Goal: Task Accomplishment & Management: Use online tool/utility

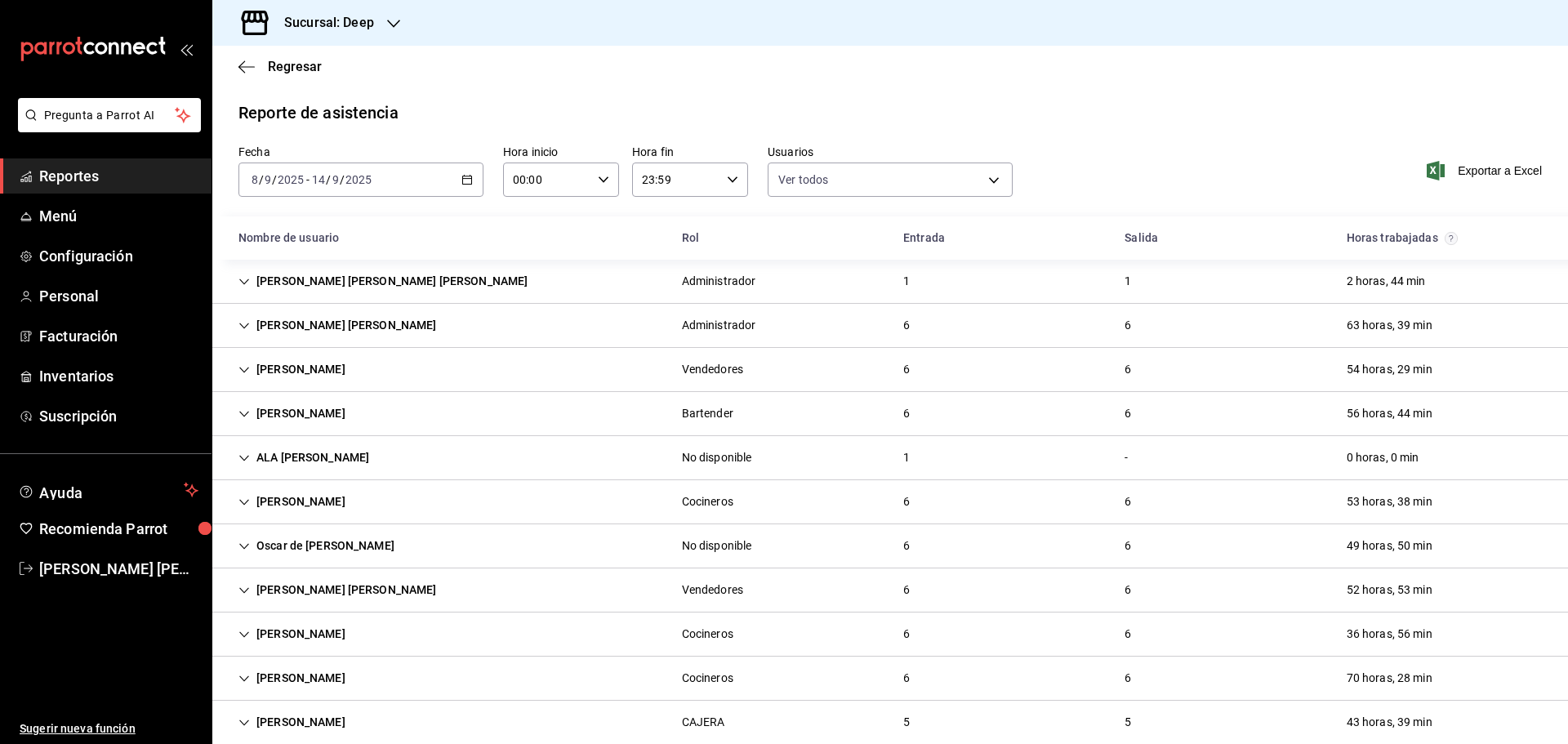
click at [134, 173] on span "Reportes" at bounding box center [118, 176] width 159 height 22
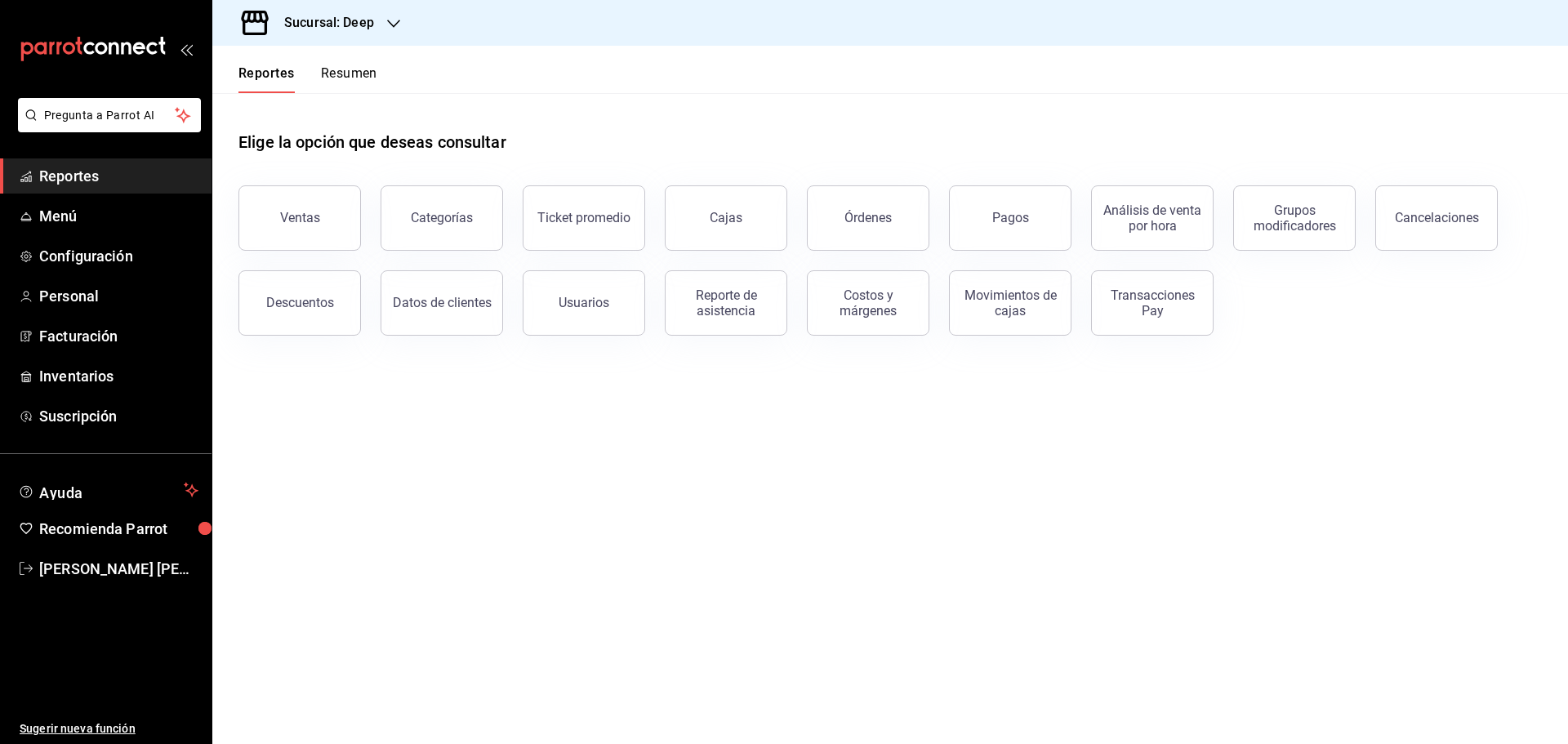
click at [147, 176] on span "Reportes" at bounding box center [118, 176] width 159 height 22
click at [341, 17] on h3 "Sucursal: Deep" at bounding box center [322, 22] width 103 height 19
click at [315, 74] on span "Abisal Seafoods (MTY)" at bounding box center [283, 70] width 118 height 17
click at [583, 310] on div "Usuarios" at bounding box center [584, 302] width 51 height 15
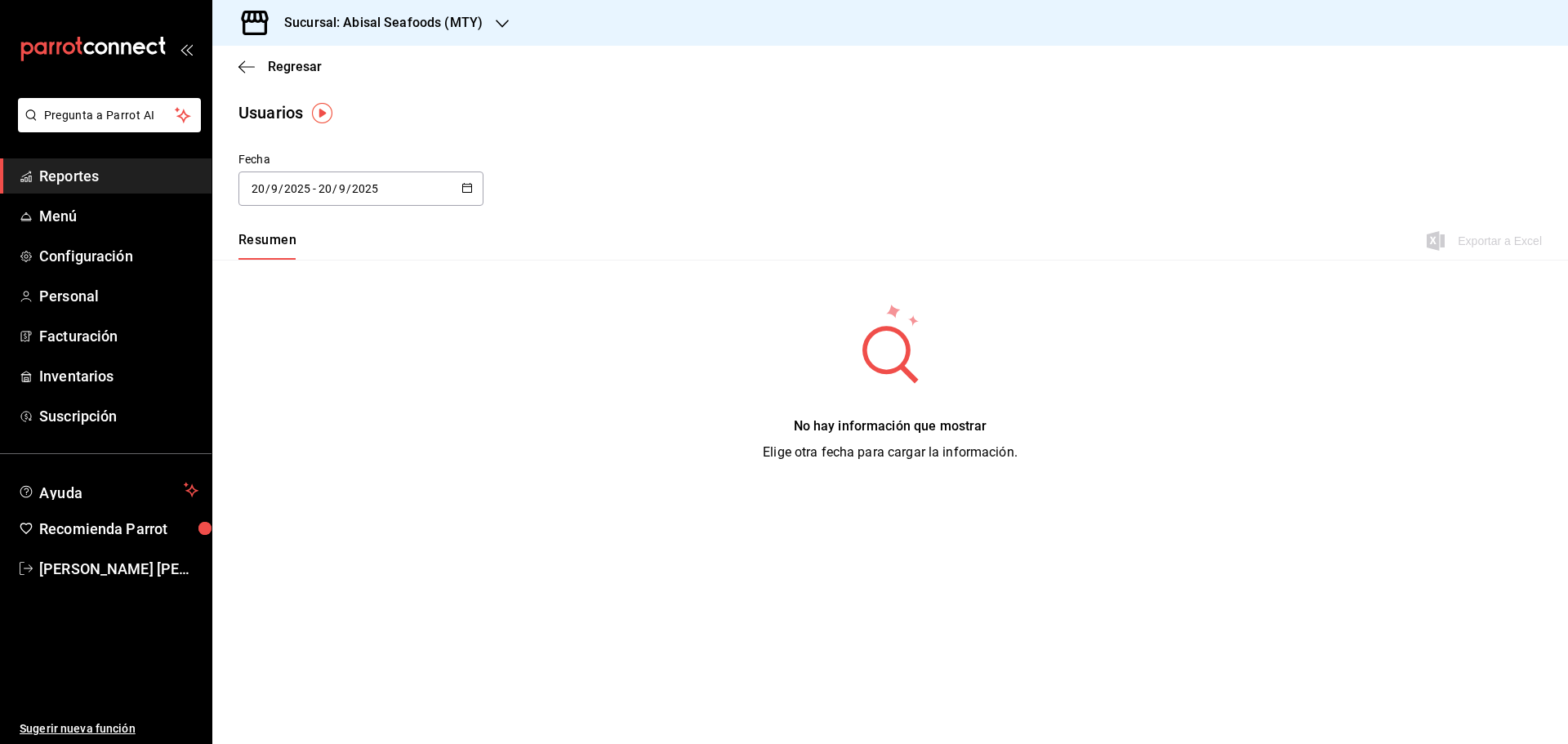
click at [474, 181] on div "[DATE] [DATE] - [DATE] [DATE]" at bounding box center [360, 189] width 245 height 35
click at [317, 420] on li "Rango de fechas" at bounding box center [316, 424] width 154 height 36
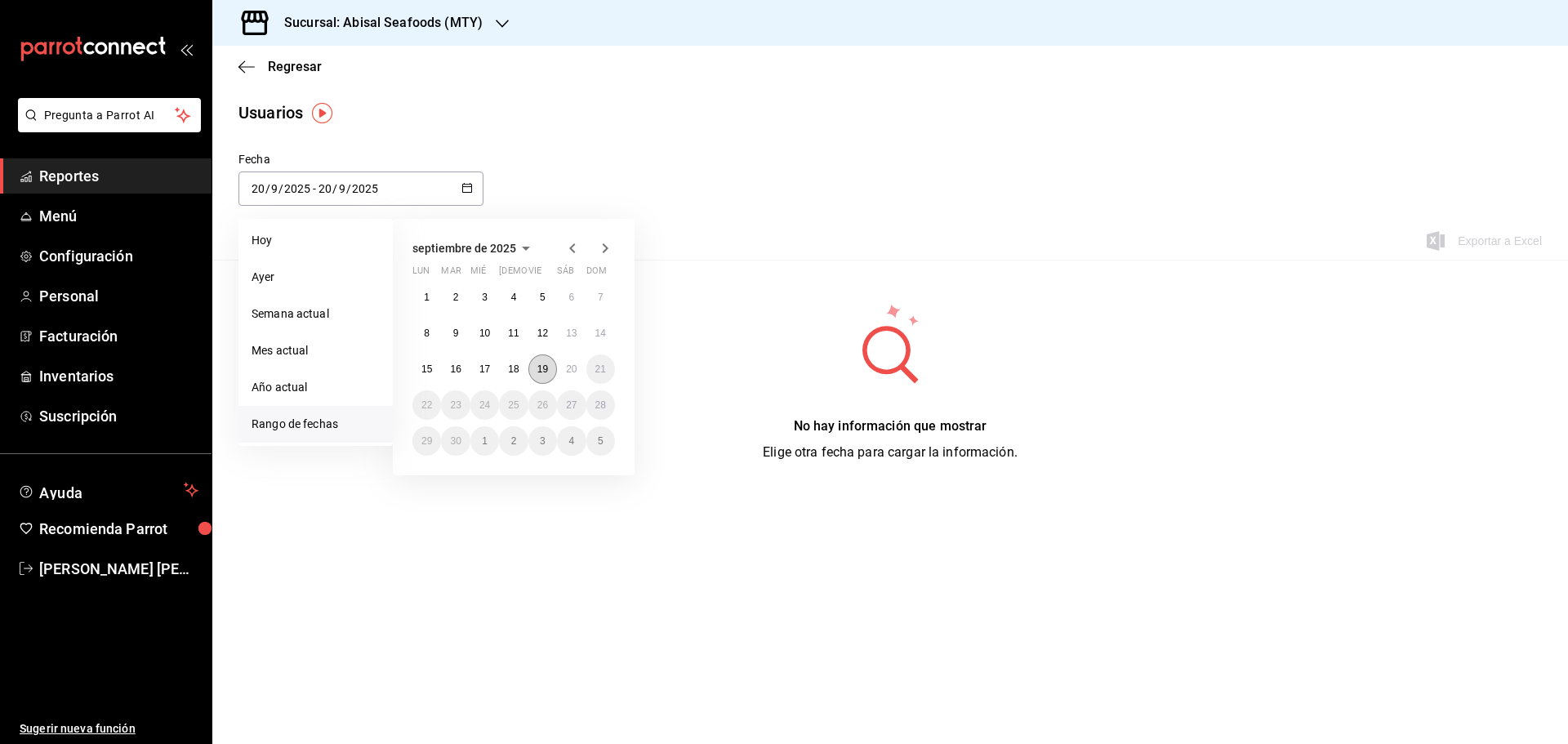
click at [547, 369] on abbr "19" at bounding box center [542, 369] width 11 height 12
type input "[DATE]"
type input "19"
type input "[DATE]"
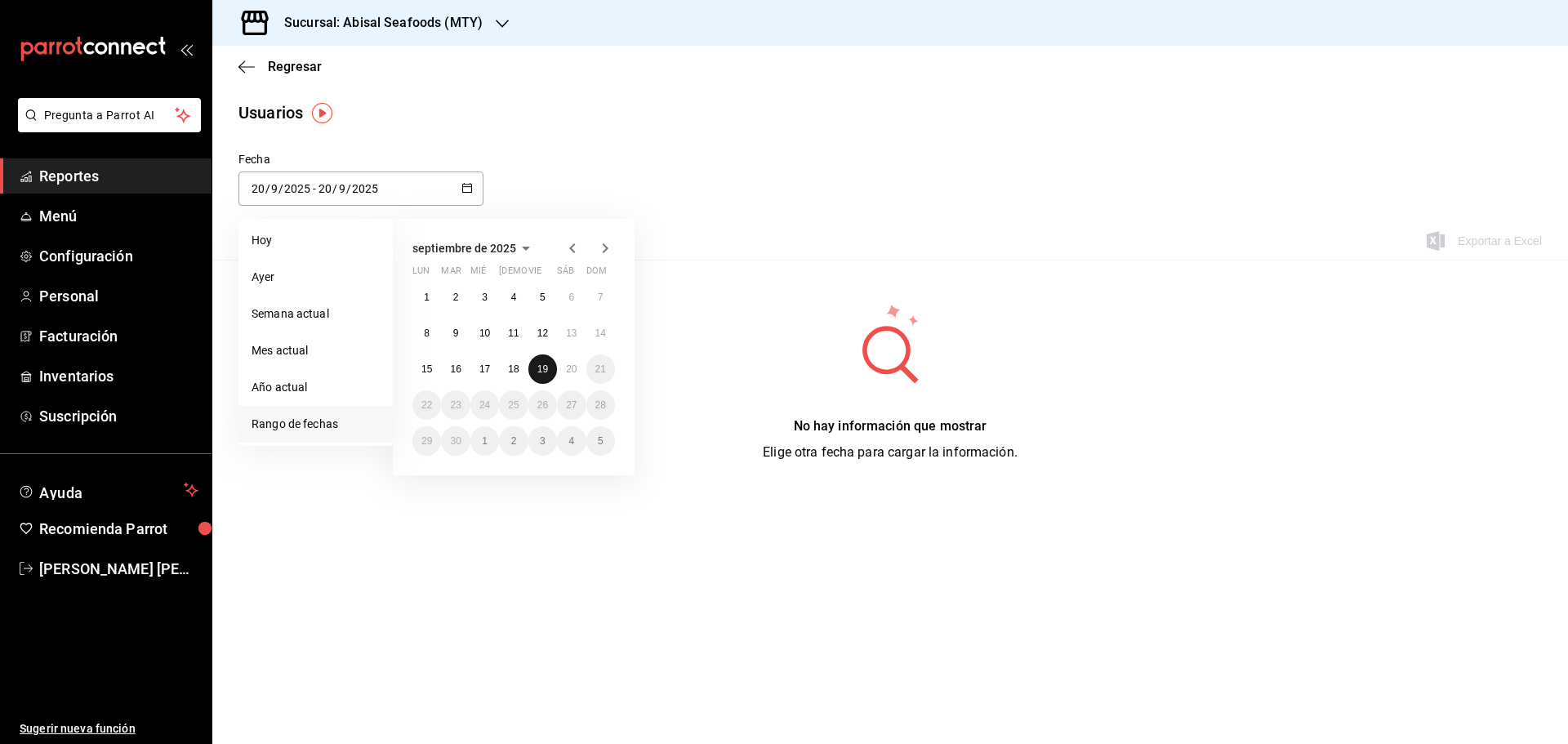
type input "19"
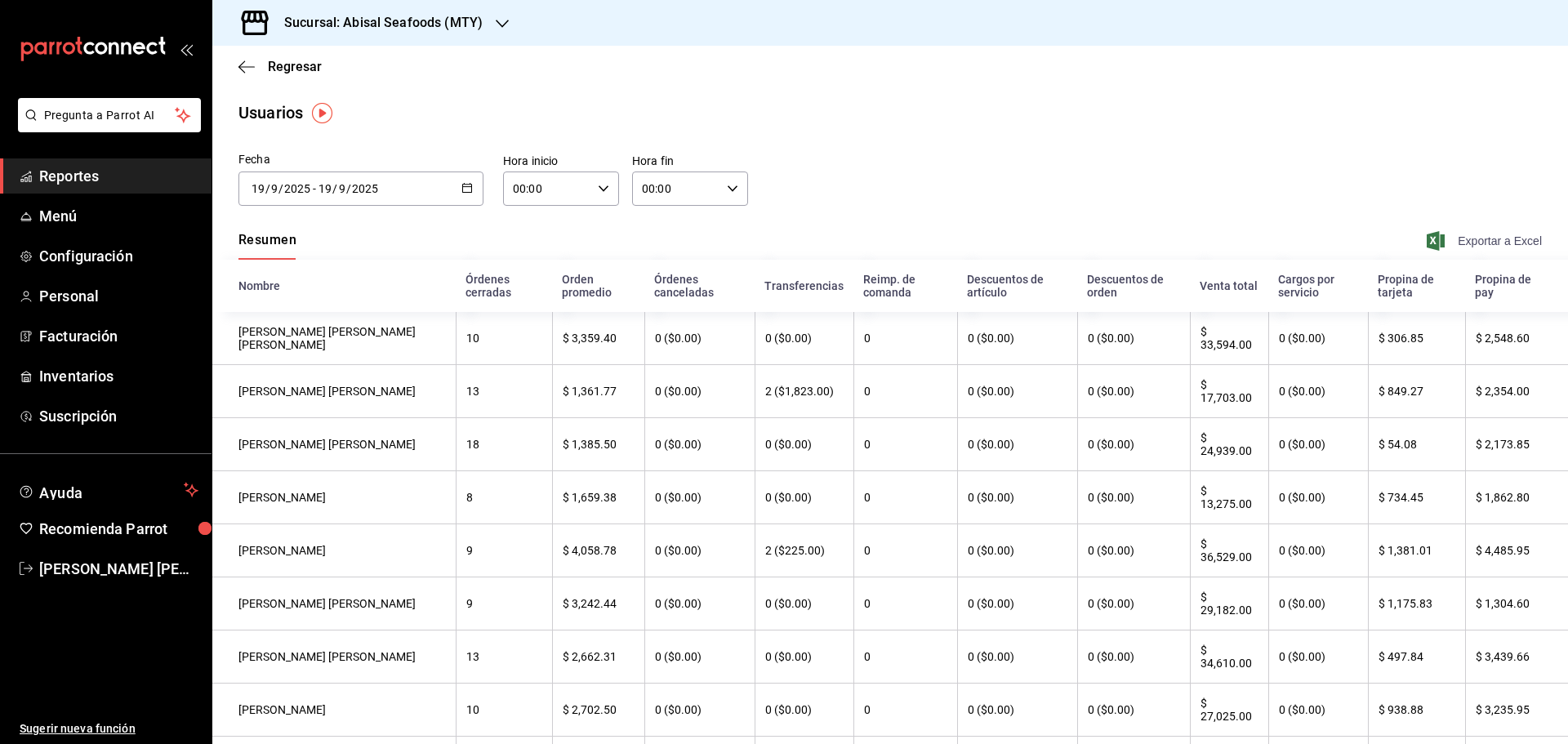
click at [1458, 245] on span "Exportar a Excel" at bounding box center [1486, 240] width 112 height 19
click at [110, 179] on span "Reportes" at bounding box center [118, 176] width 159 height 22
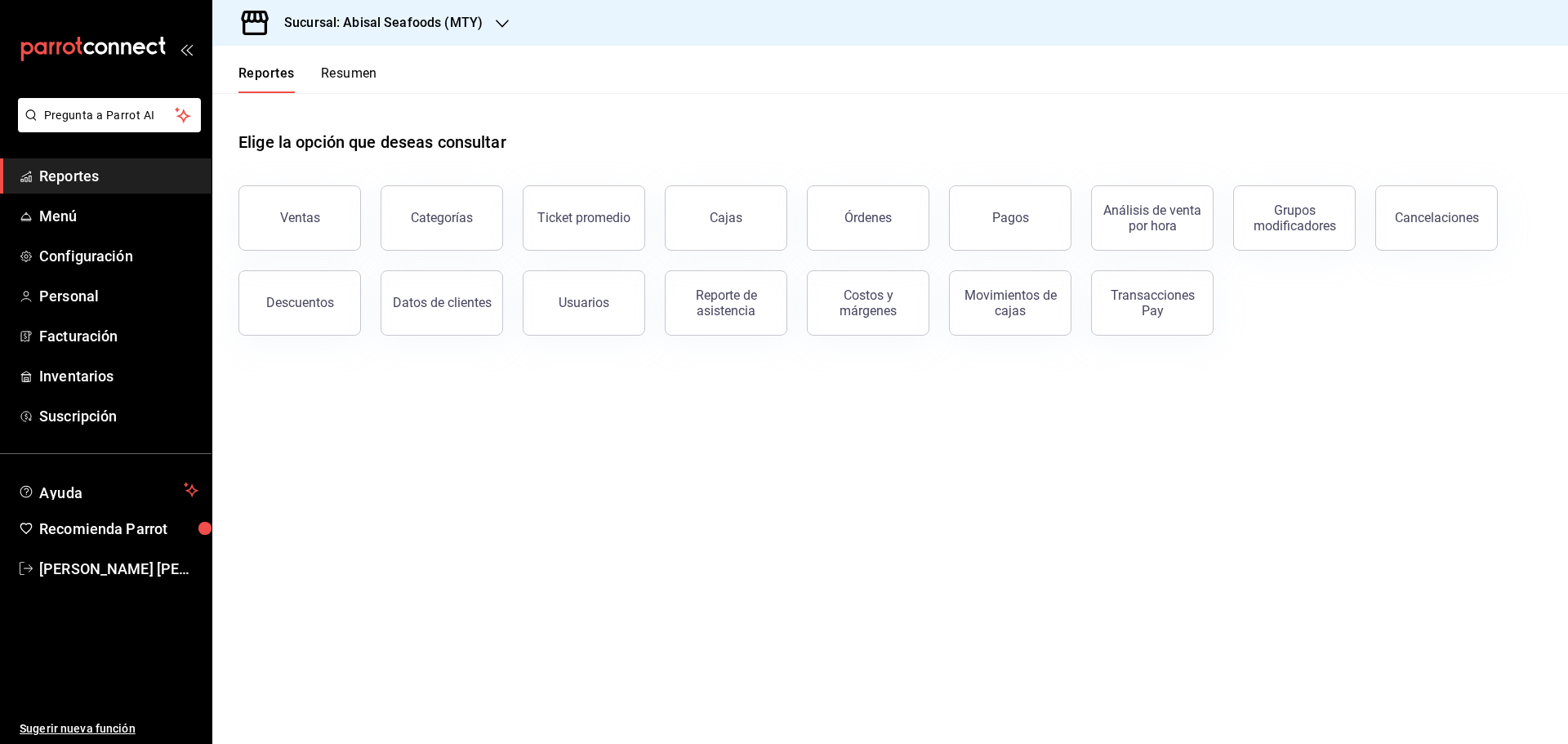
click at [408, 28] on h3 "Sucursal: Abisal Seafoods (MTY)" at bounding box center [377, 22] width 212 height 19
click at [273, 146] on div "Deep" at bounding box center [334, 144] width 219 height 17
click at [617, 317] on button "Usuarios" at bounding box center [584, 302] width 123 height 65
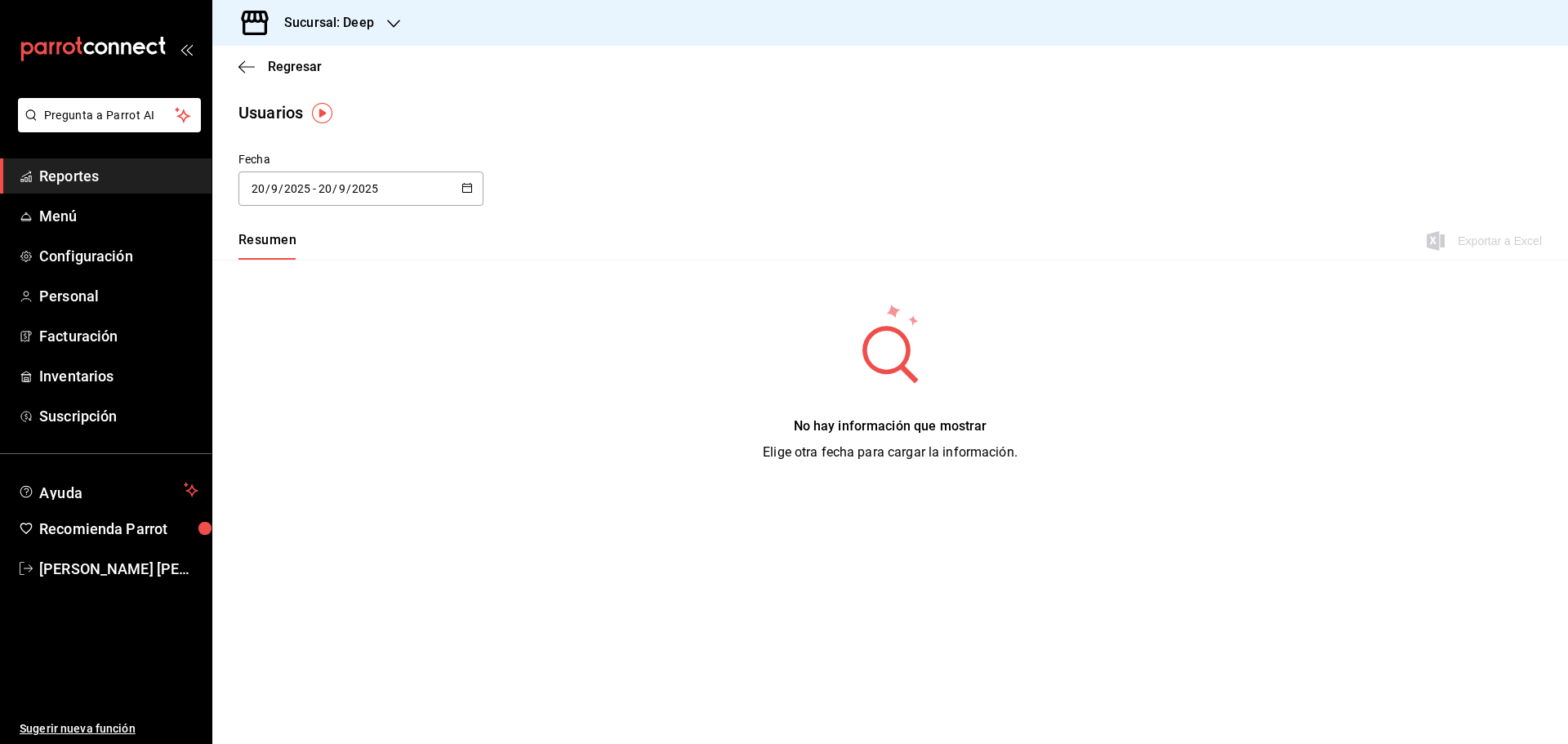
click at [475, 193] on div "[DATE] [DATE] - [DATE] [DATE]" at bounding box center [360, 189] width 245 height 35
click at [338, 431] on li "Rango de fechas" at bounding box center [316, 424] width 154 height 36
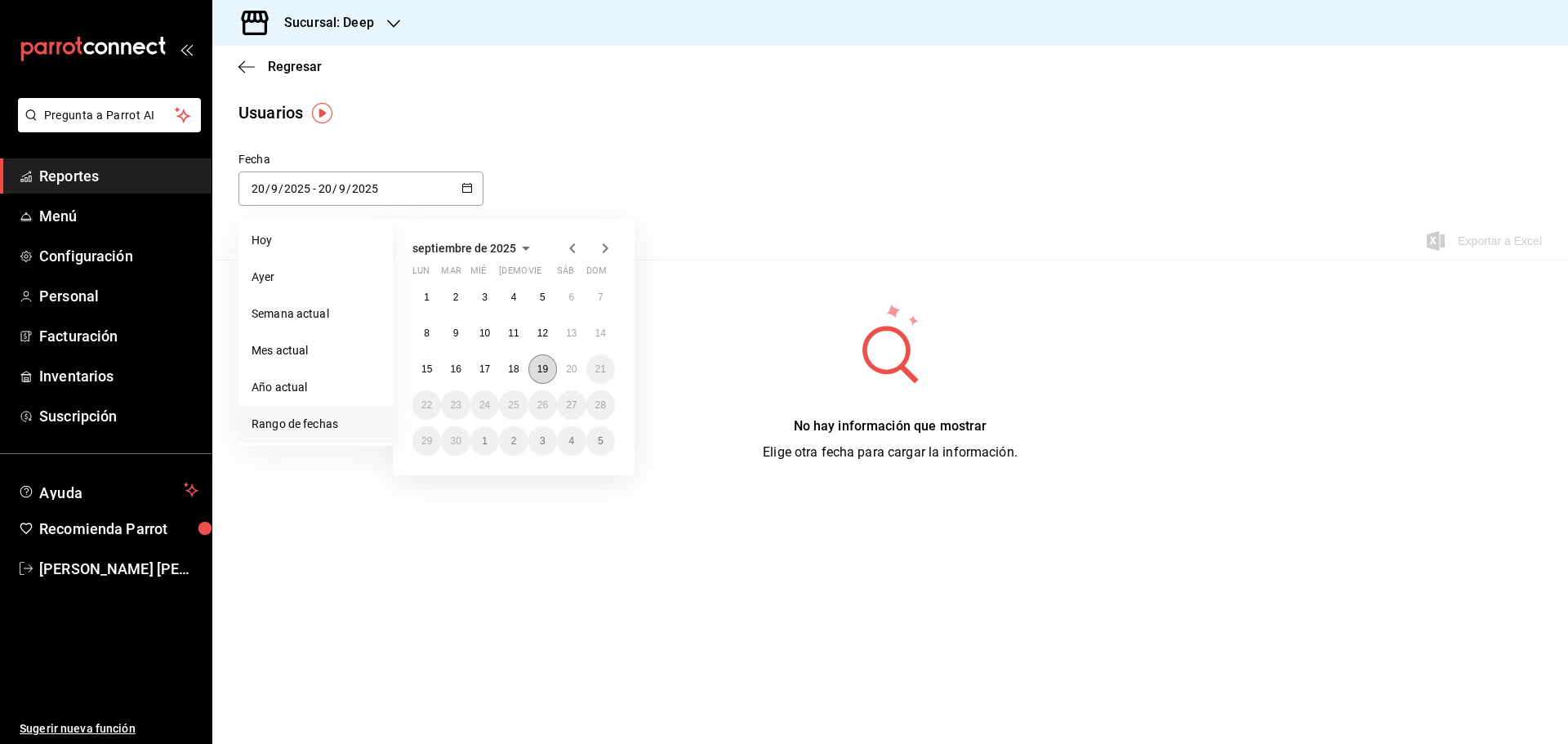
click at [545, 370] on abbr "19" at bounding box center [542, 369] width 11 height 12
type input "[DATE]"
type input "19"
type input "[DATE]"
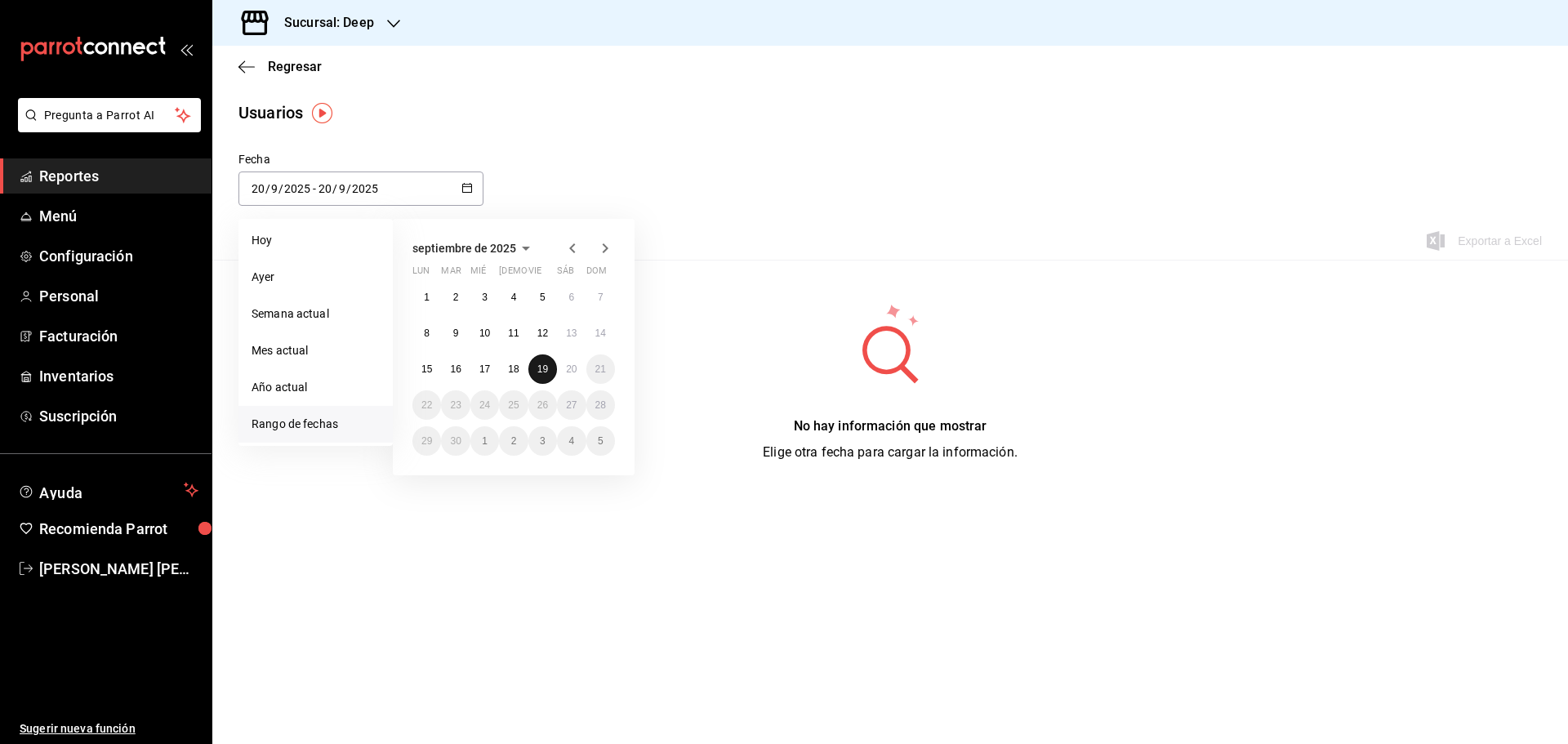
type input "19"
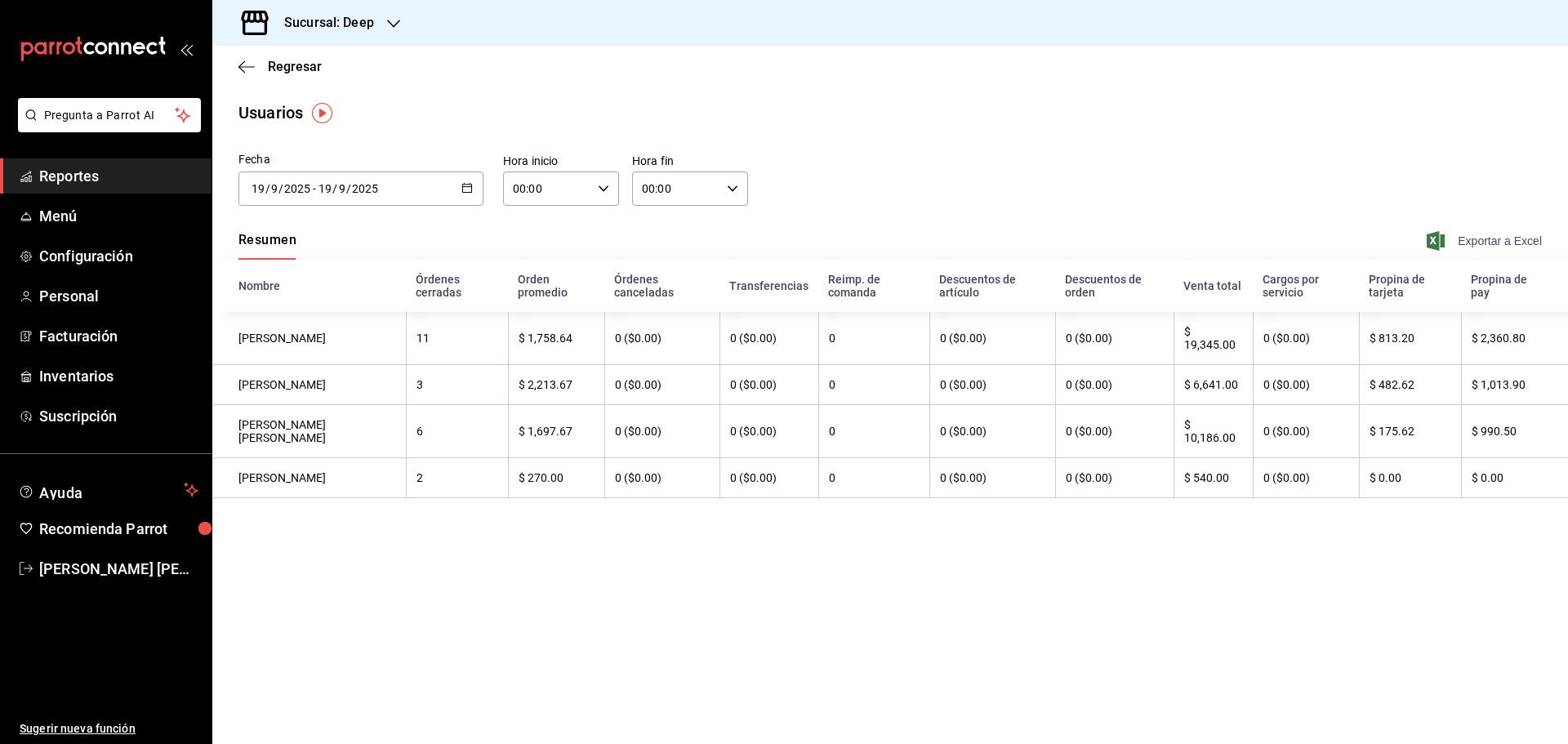
click at [1461, 245] on span "Exportar a Excel" at bounding box center [1486, 240] width 112 height 19
click at [125, 179] on span "Reportes" at bounding box center [118, 176] width 159 height 22
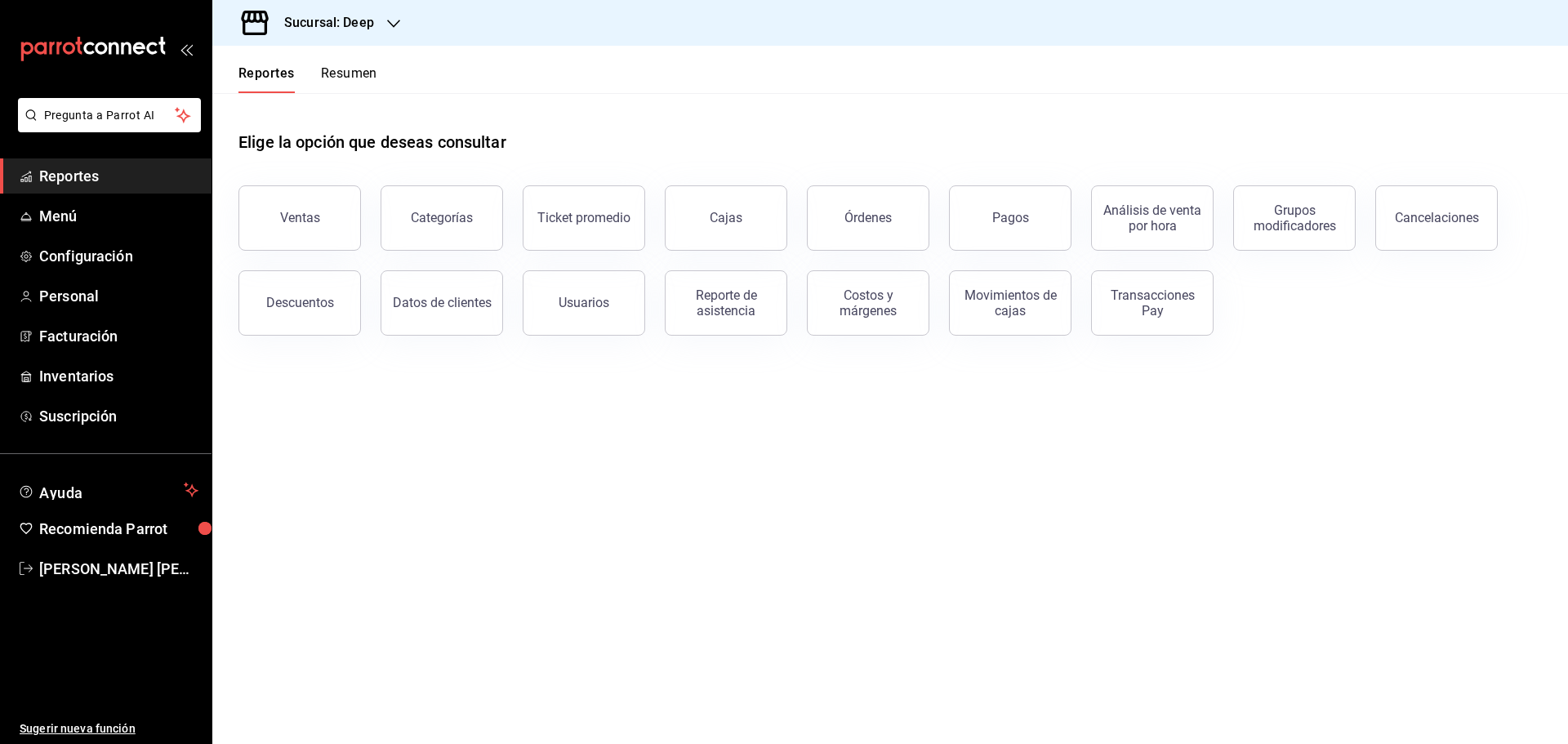
click at [377, 25] on div "Sucursal: Deep" at bounding box center [316, 23] width 181 height 46
click at [331, 74] on span "Abisal Seafoods (MTY)" at bounding box center [283, 70] width 118 height 17
click at [747, 307] on div "Reporte de asistencia" at bounding box center [726, 303] width 102 height 31
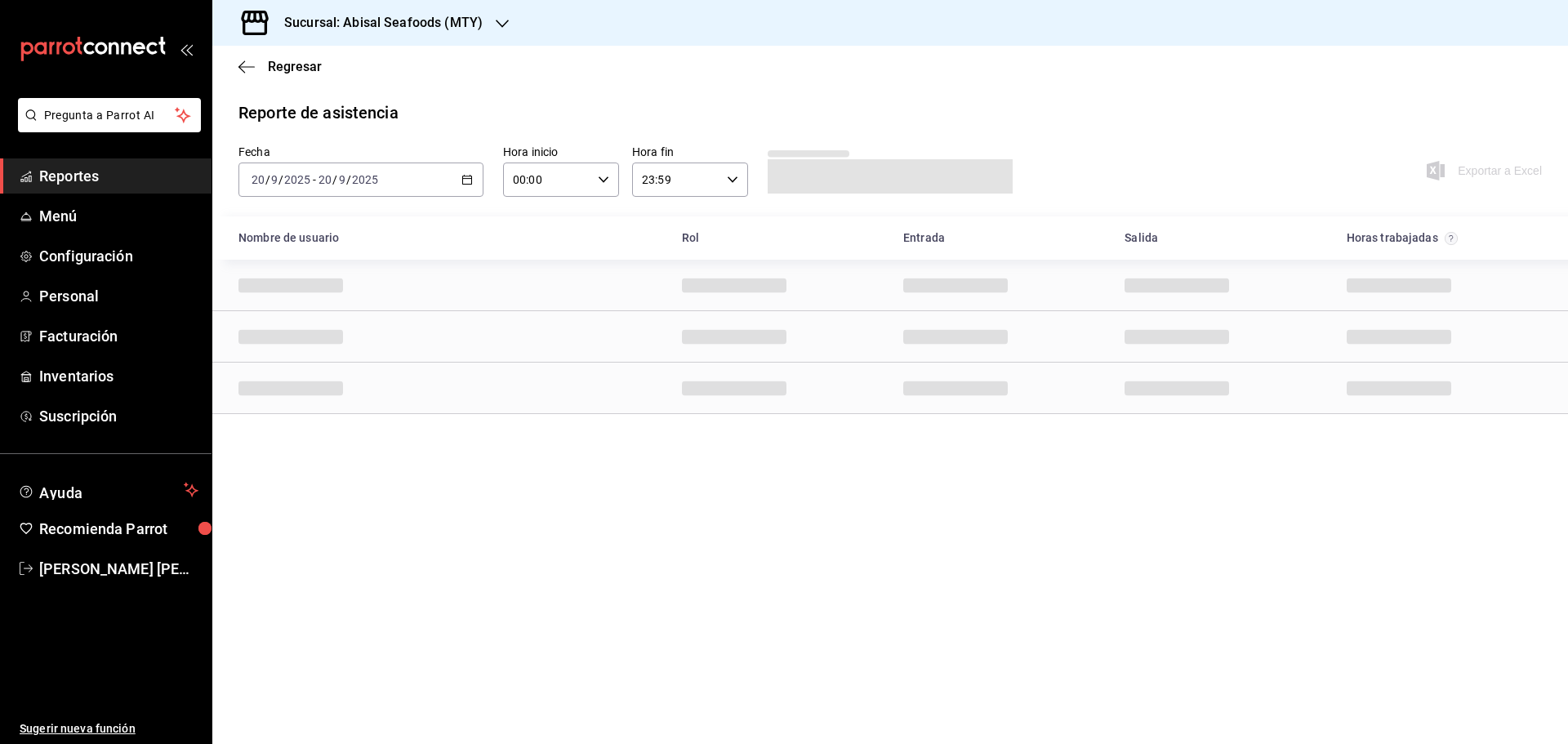
click at [460, 174] on div "[DATE] [DATE] - [DATE] [DATE]" at bounding box center [360, 179] width 245 height 35
click at [310, 414] on span "Rango de fechas" at bounding box center [316, 413] width 127 height 17
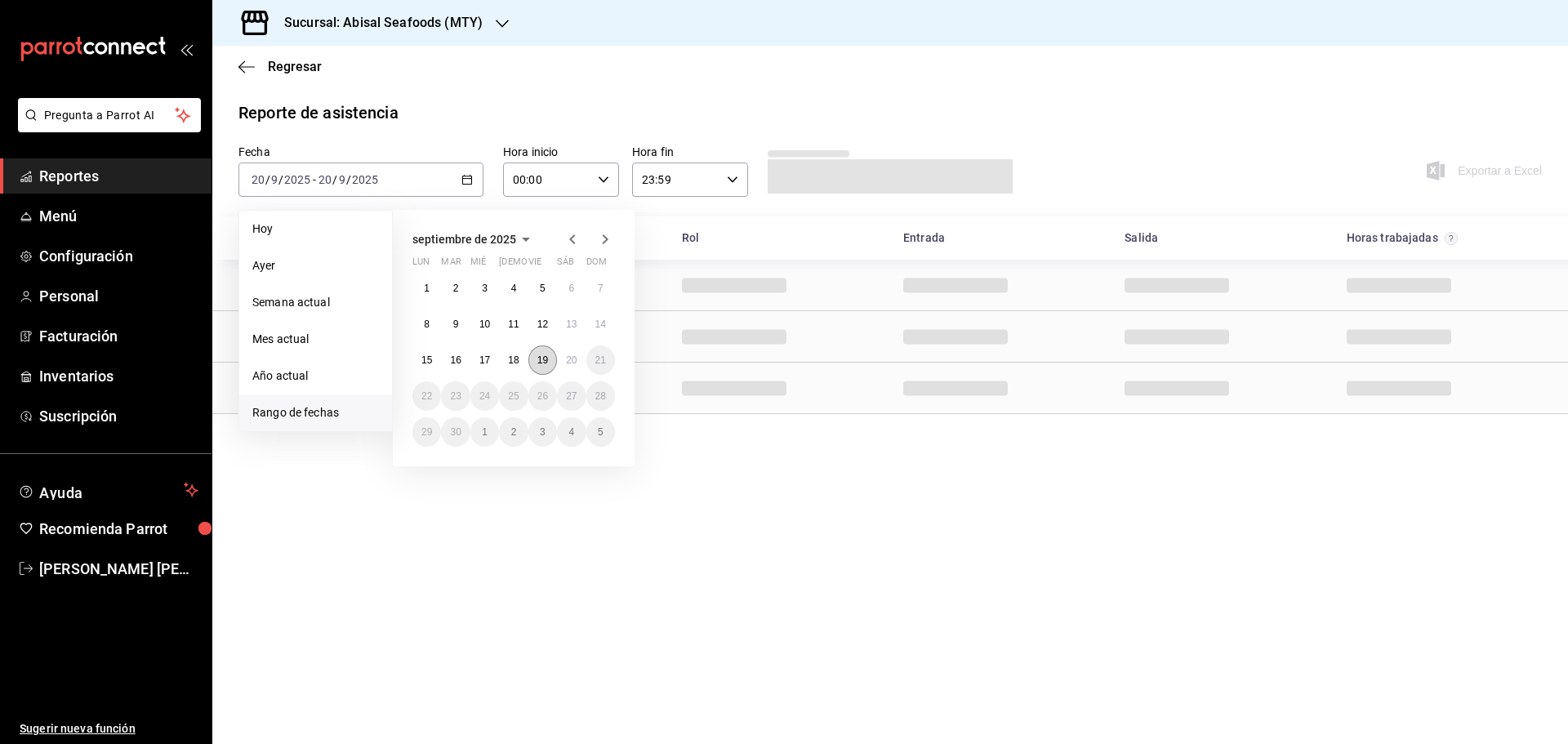
click at [547, 358] on abbr "19" at bounding box center [542, 361] width 11 height 12
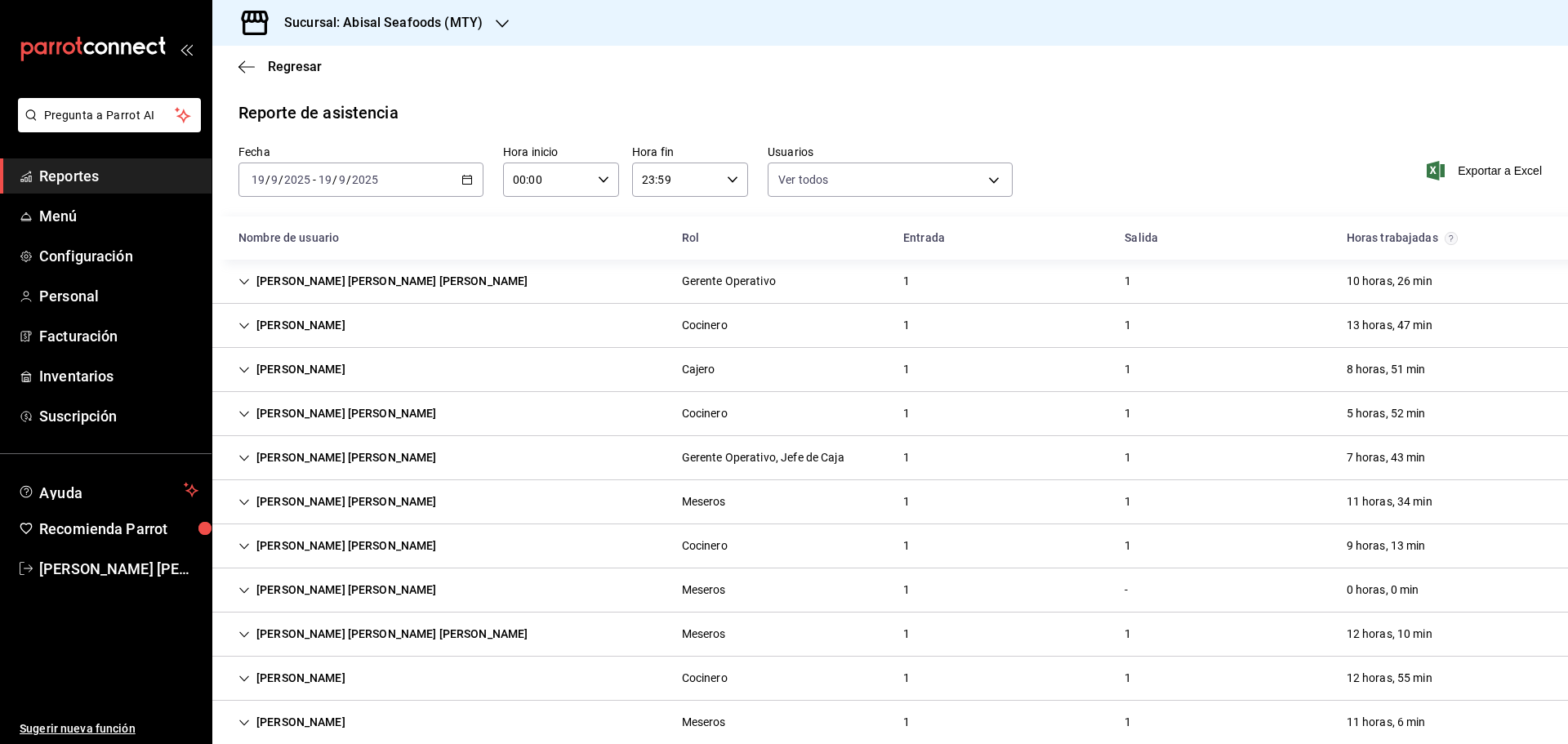
click at [466, 181] on icon "button" at bounding box center [467, 180] width 12 height 12
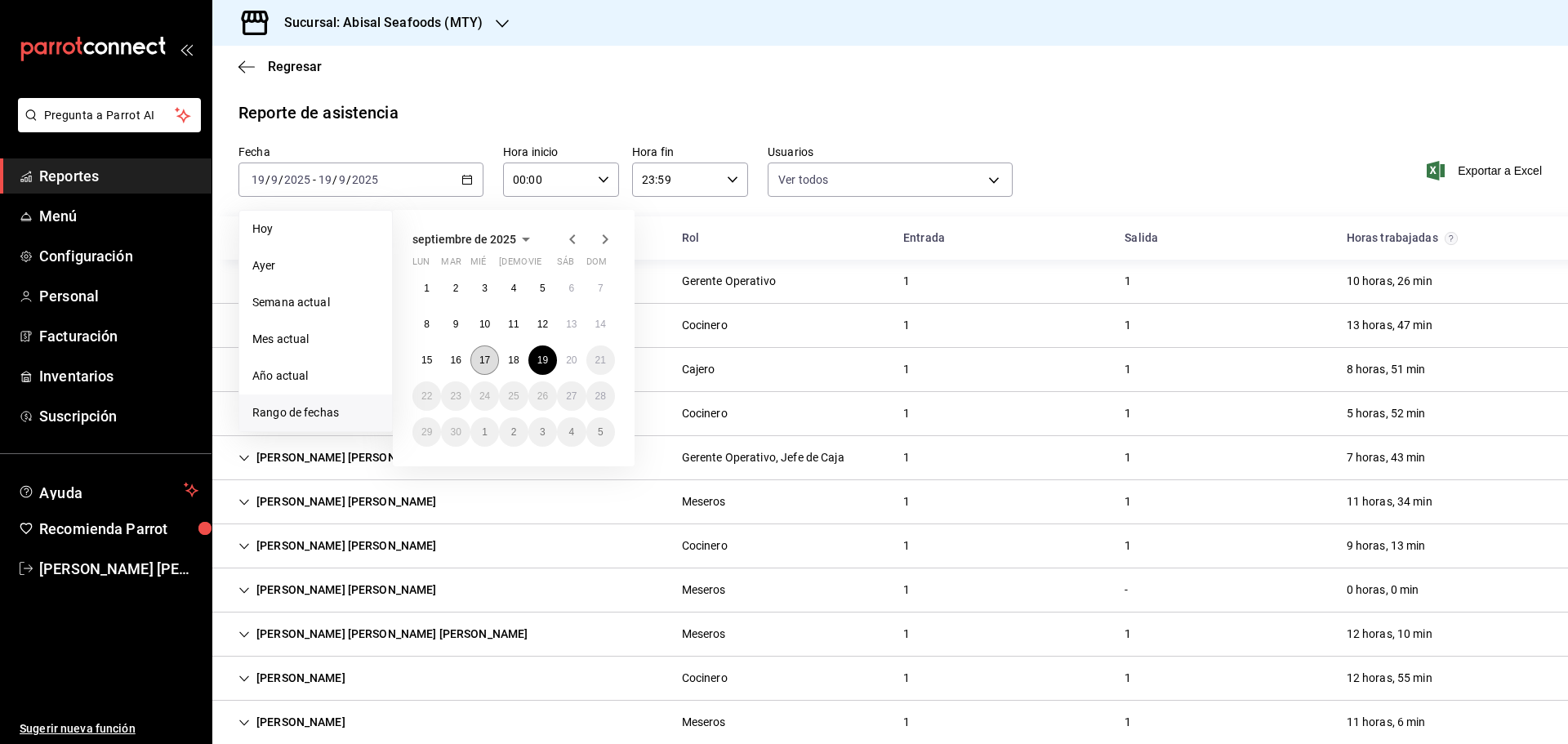
click at [483, 364] on abbr "17" at bounding box center [484, 361] width 11 height 12
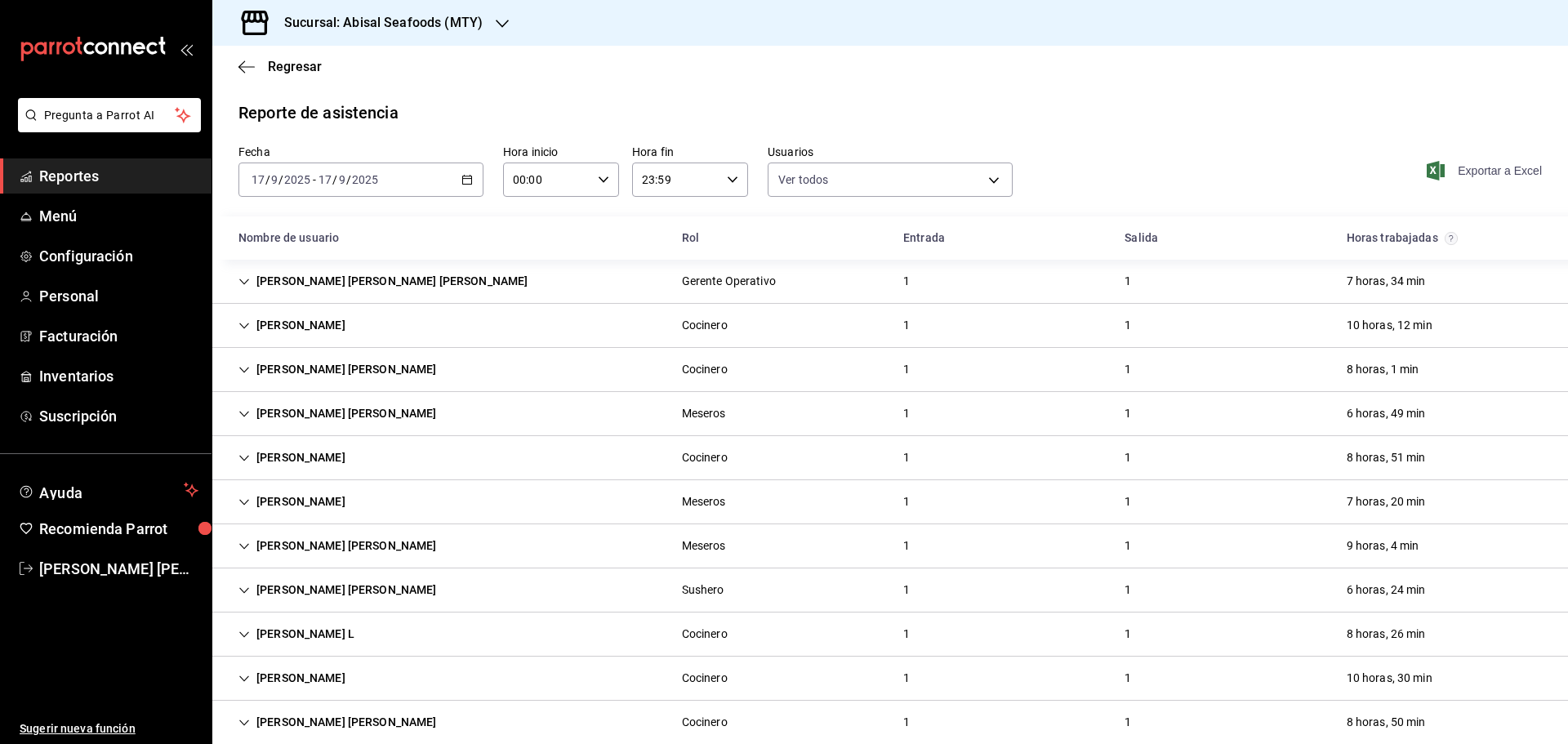
click at [1460, 170] on span "Exportar a Excel" at bounding box center [1486, 170] width 112 height 19
click at [466, 179] on icon "button" at bounding box center [467, 180] width 12 height 12
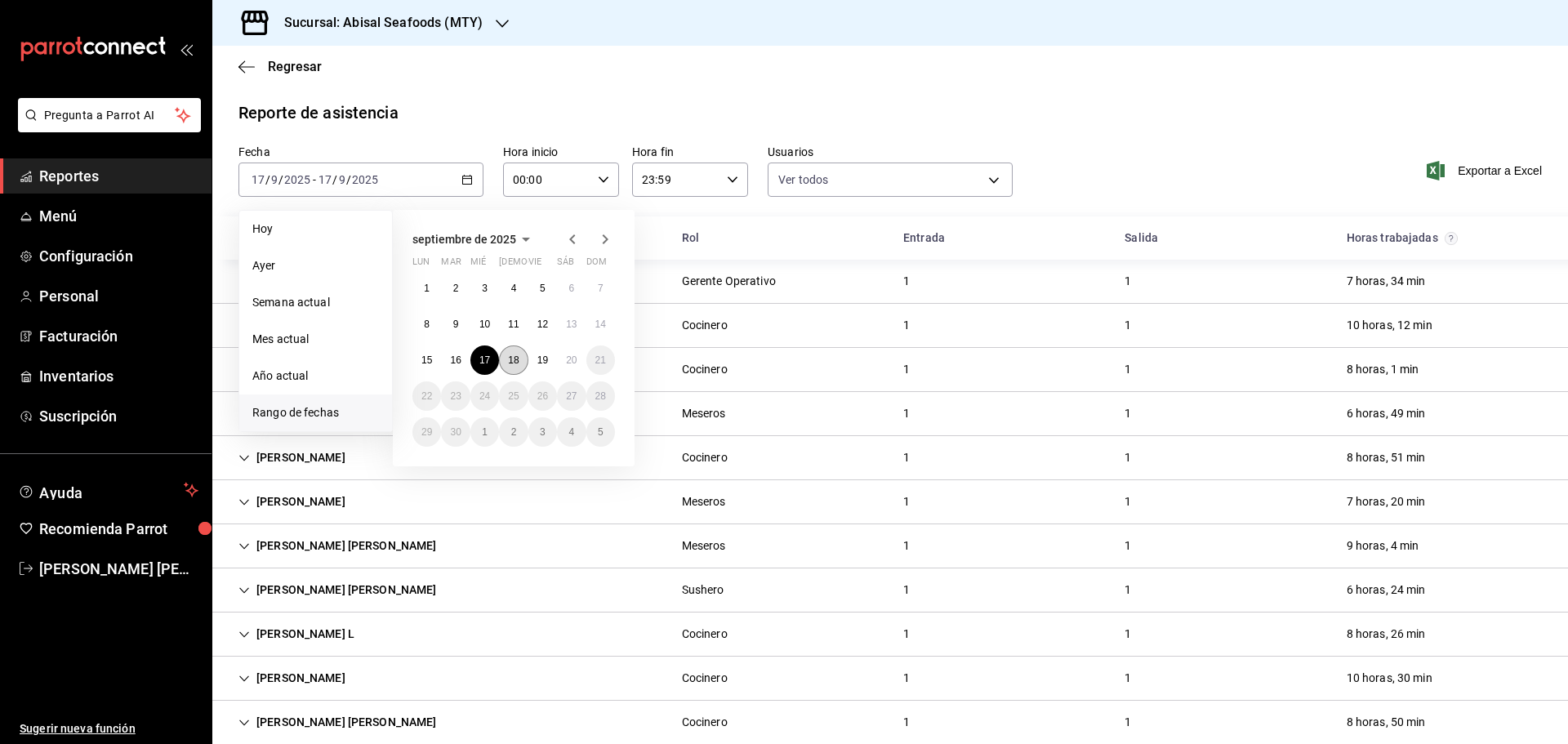
click at [520, 361] on button "18" at bounding box center [514, 360] width 29 height 30
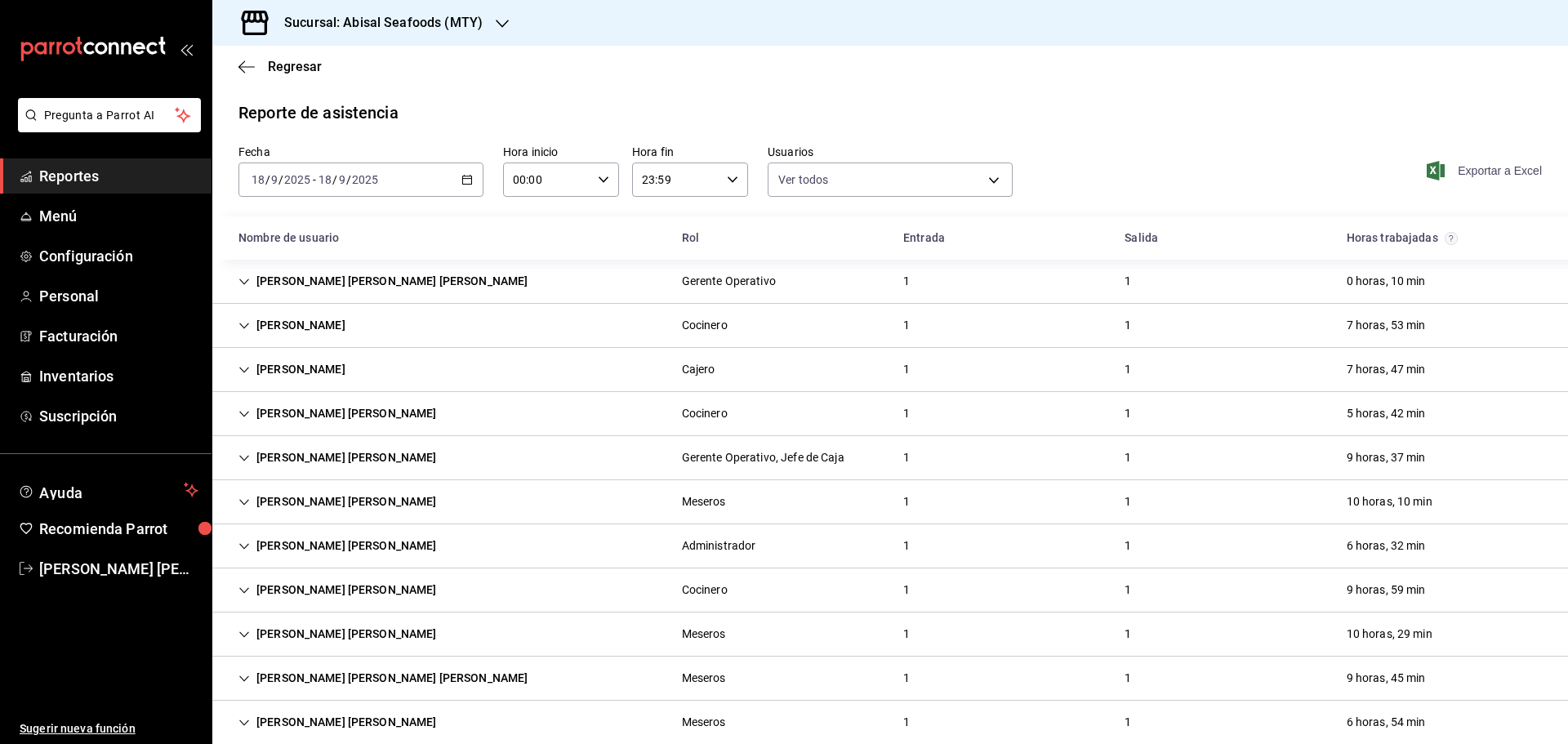
click at [1496, 163] on span "Exportar a Excel" at bounding box center [1486, 170] width 112 height 19
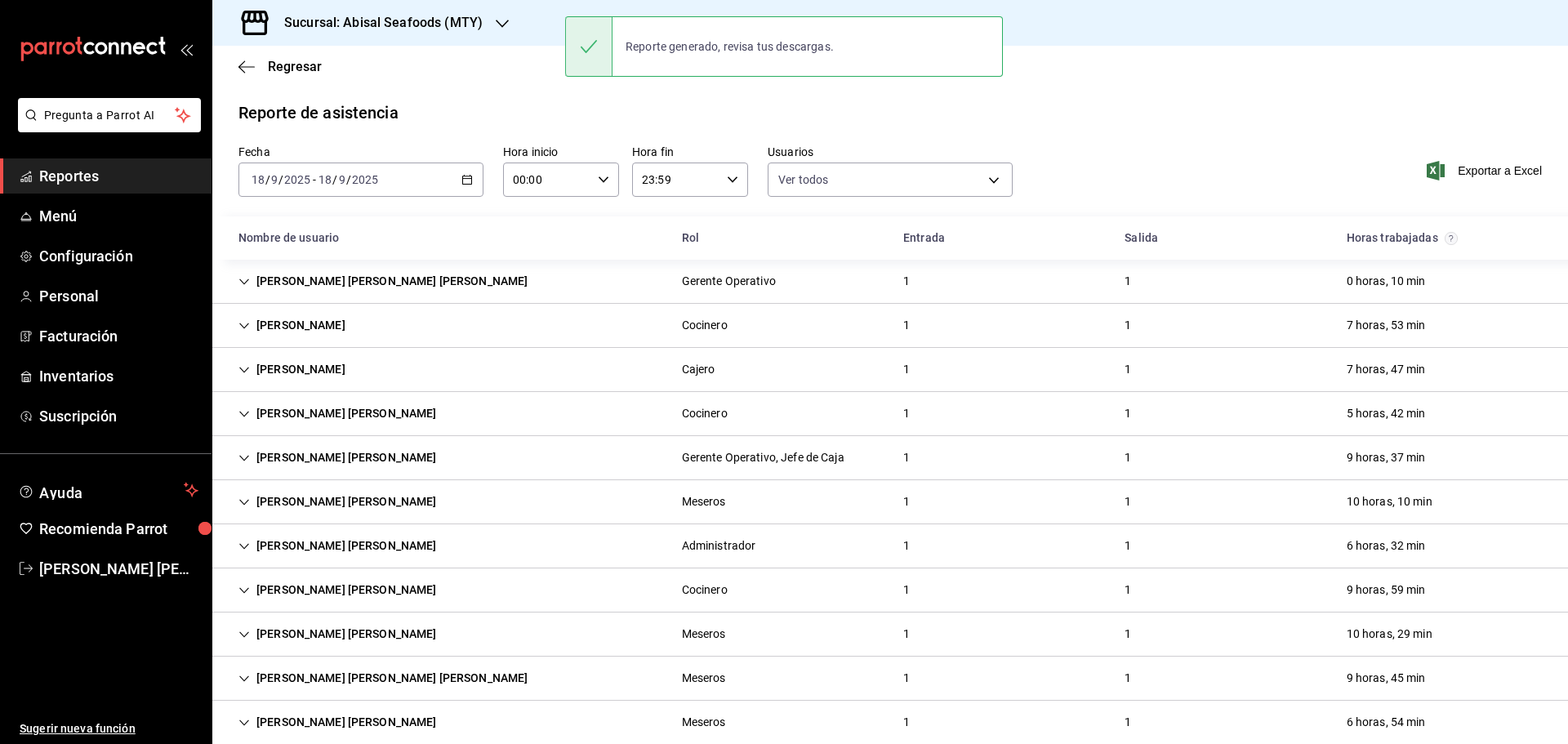
click at [462, 176] on \(Stroke\) "button" at bounding box center [467, 179] width 10 height 9
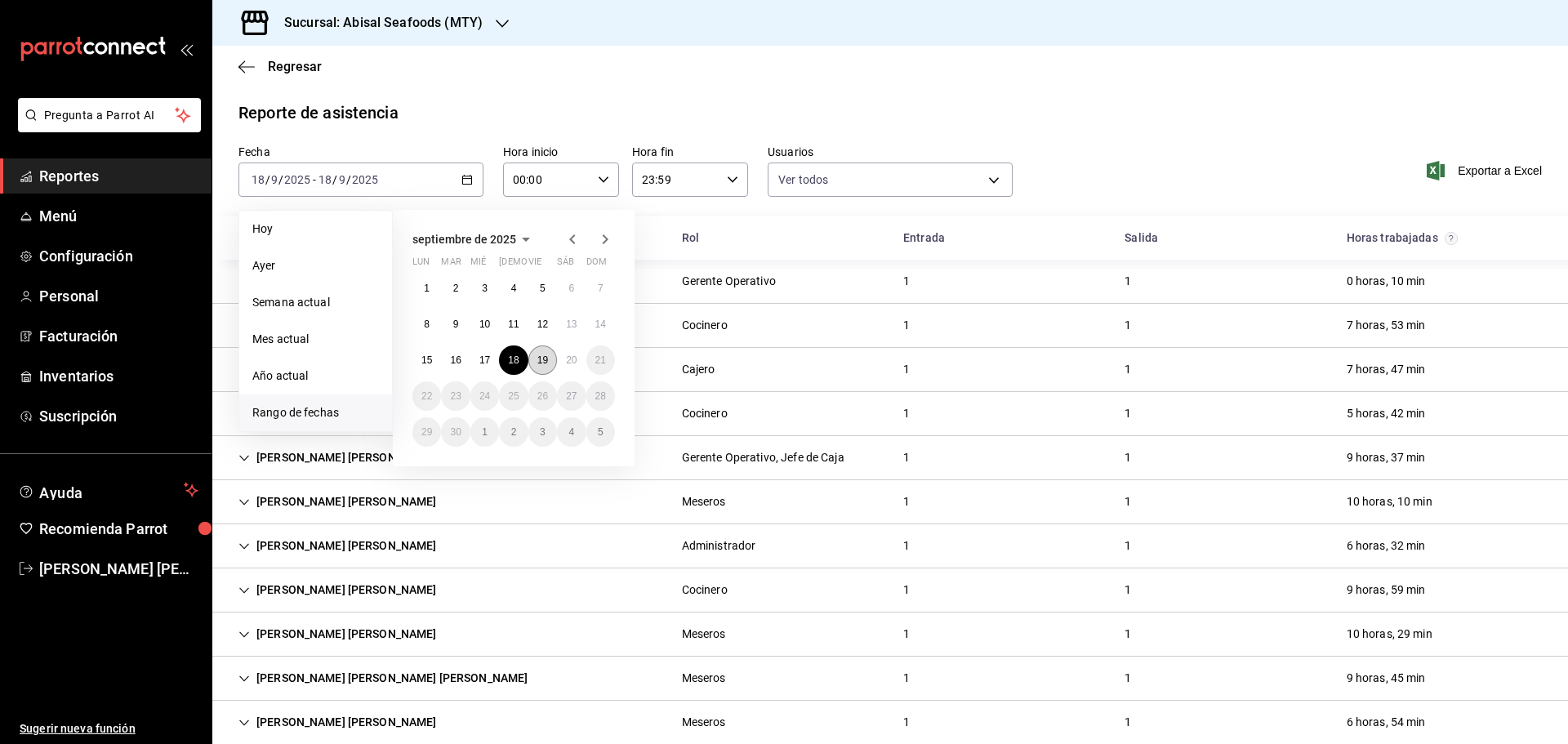
click at [536, 354] on button "19" at bounding box center [542, 360] width 29 height 30
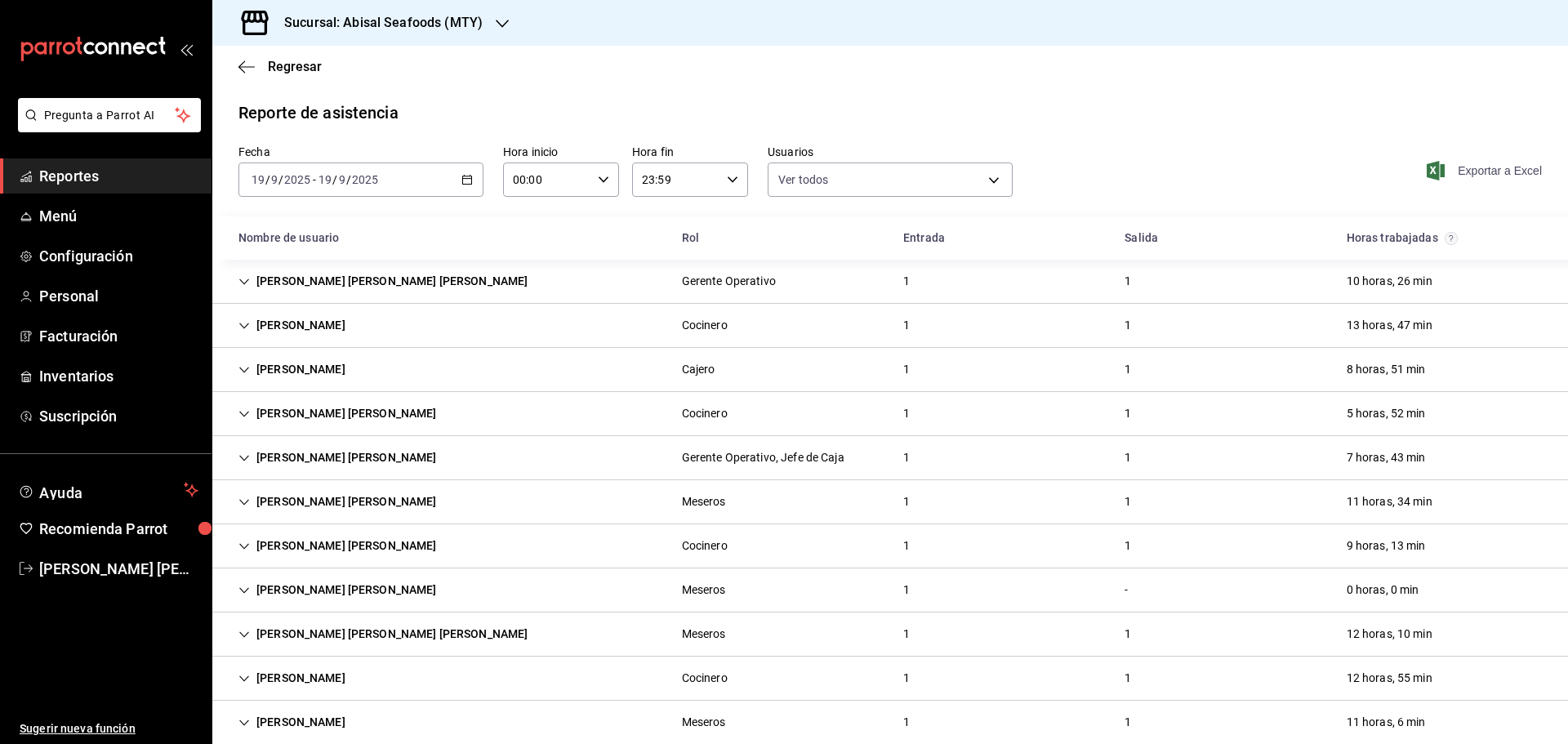
click at [1464, 170] on span "Exportar a Excel" at bounding box center [1486, 170] width 112 height 19
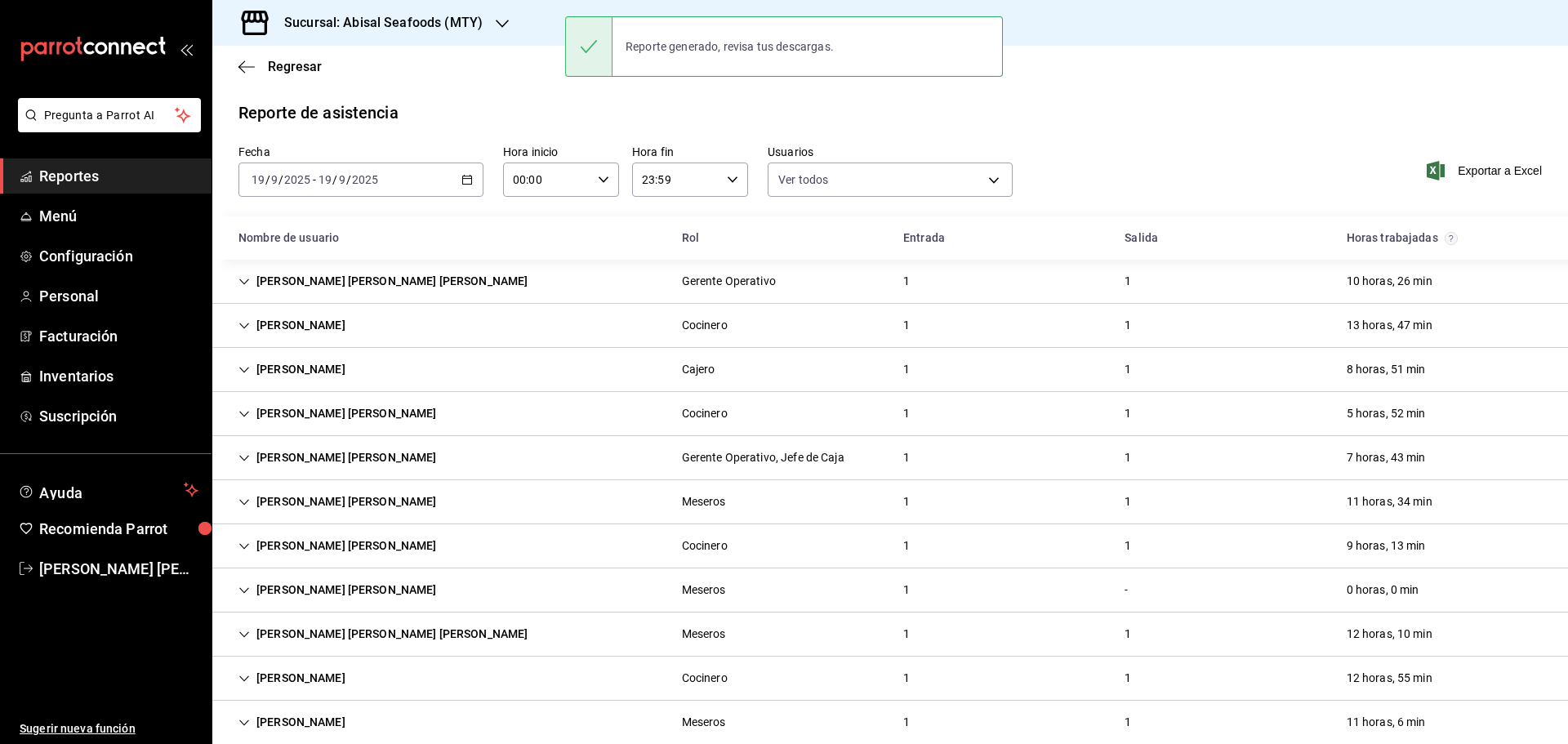
click at [451, 182] on div "[DATE] [DATE] - [DATE] [DATE]" at bounding box center [360, 179] width 245 height 35
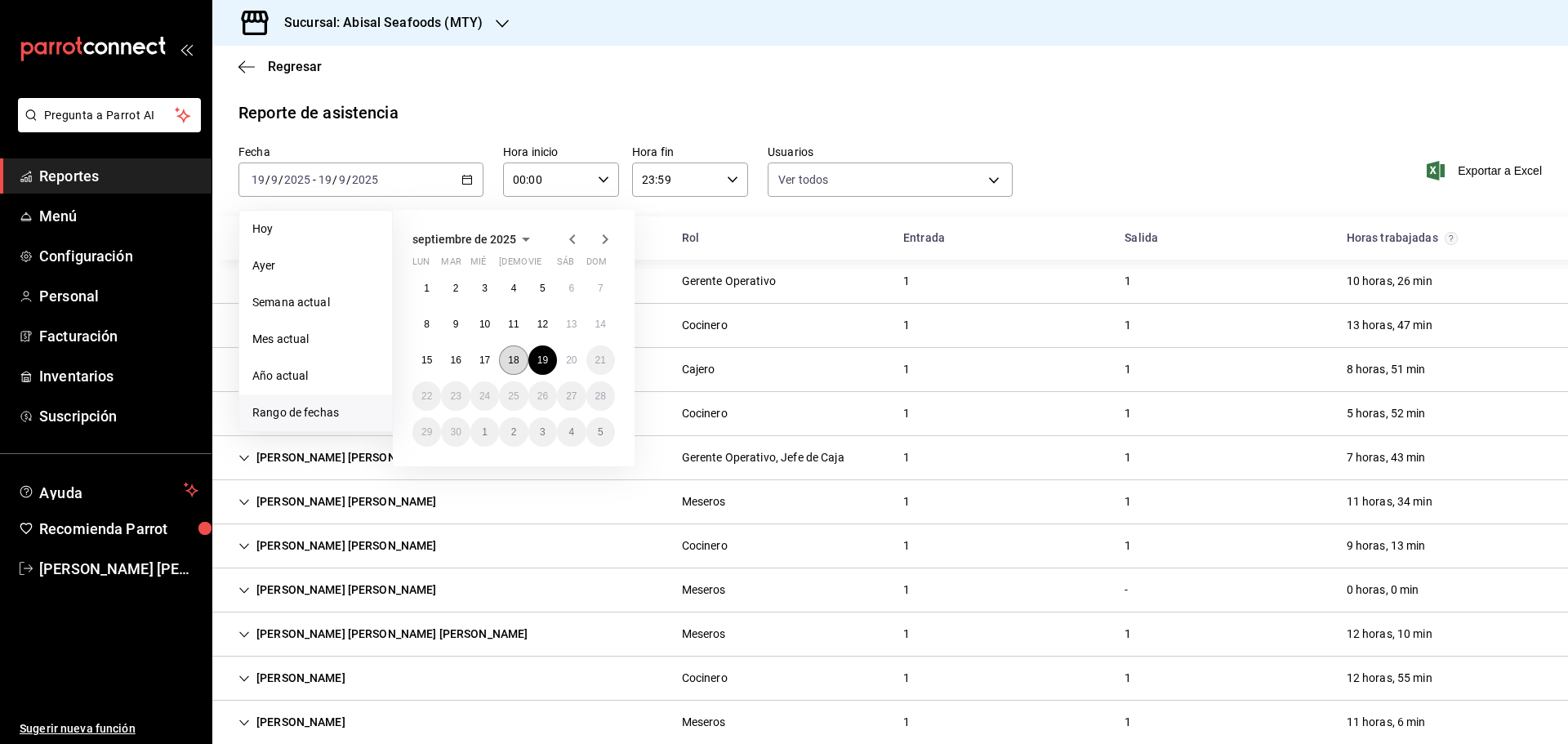
click at [505, 359] on button "18" at bounding box center [514, 360] width 29 height 30
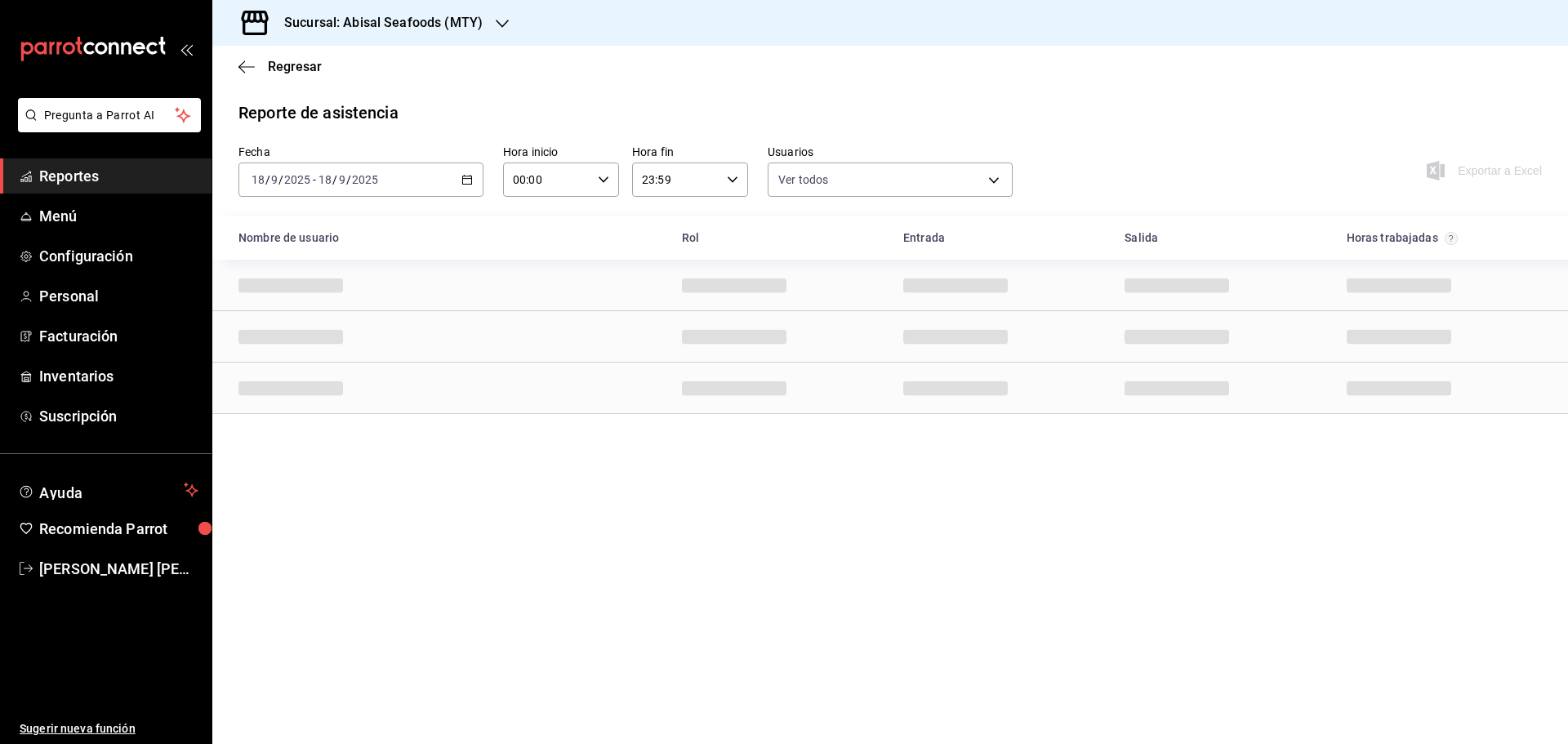
click at [123, 177] on span "Reportes" at bounding box center [118, 176] width 159 height 22
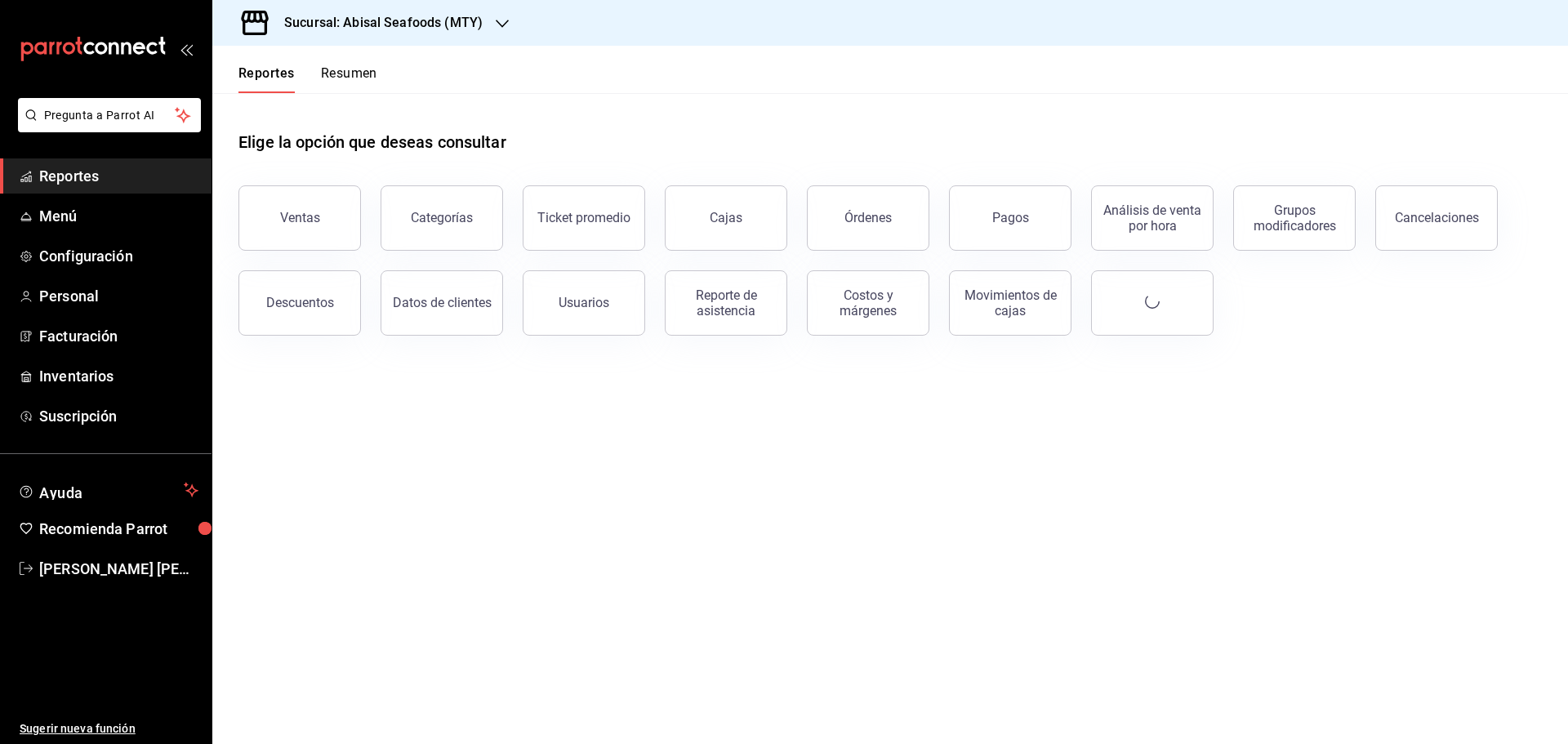
click at [444, 19] on h3 "Sucursal: Abisal Seafoods (MTY)" at bounding box center [377, 22] width 212 height 19
click at [300, 151] on div "Deep" at bounding box center [334, 144] width 219 height 17
click at [549, 300] on button "Usuarios" at bounding box center [584, 302] width 123 height 65
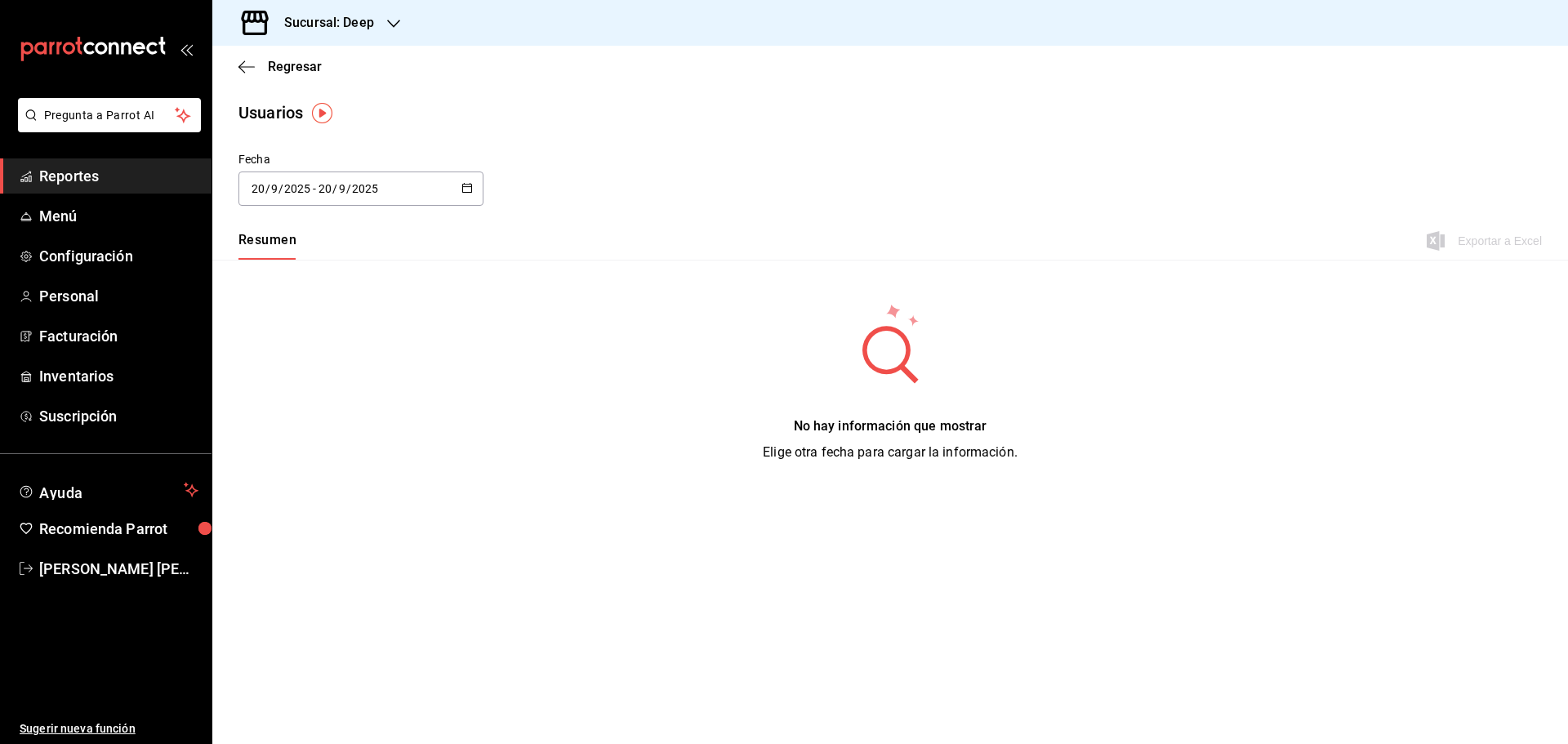
click at [473, 190] on div "[DATE] [DATE] - [DATE] [DATE]" at bounding box center [360, 189] width 245 height 35
click at [328, 424] on li "Rango de fechas" at bounding box center [316, 424] width 154 height 36
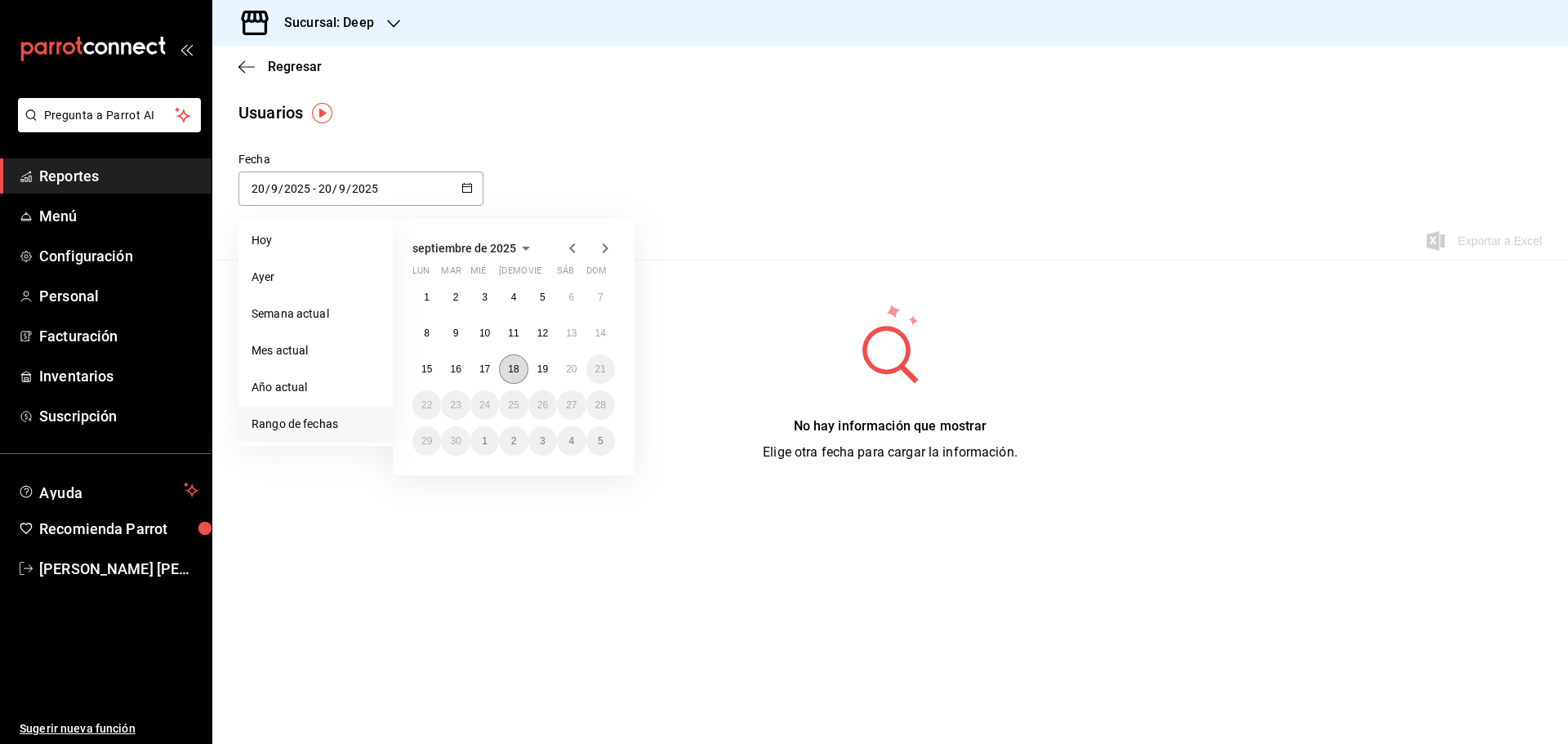
click at [517, 366] on abbr "18" at bounding box center [513, 369] width 11 height 12
type input "[DATE]"
type input "18"
type input "[DATE]"
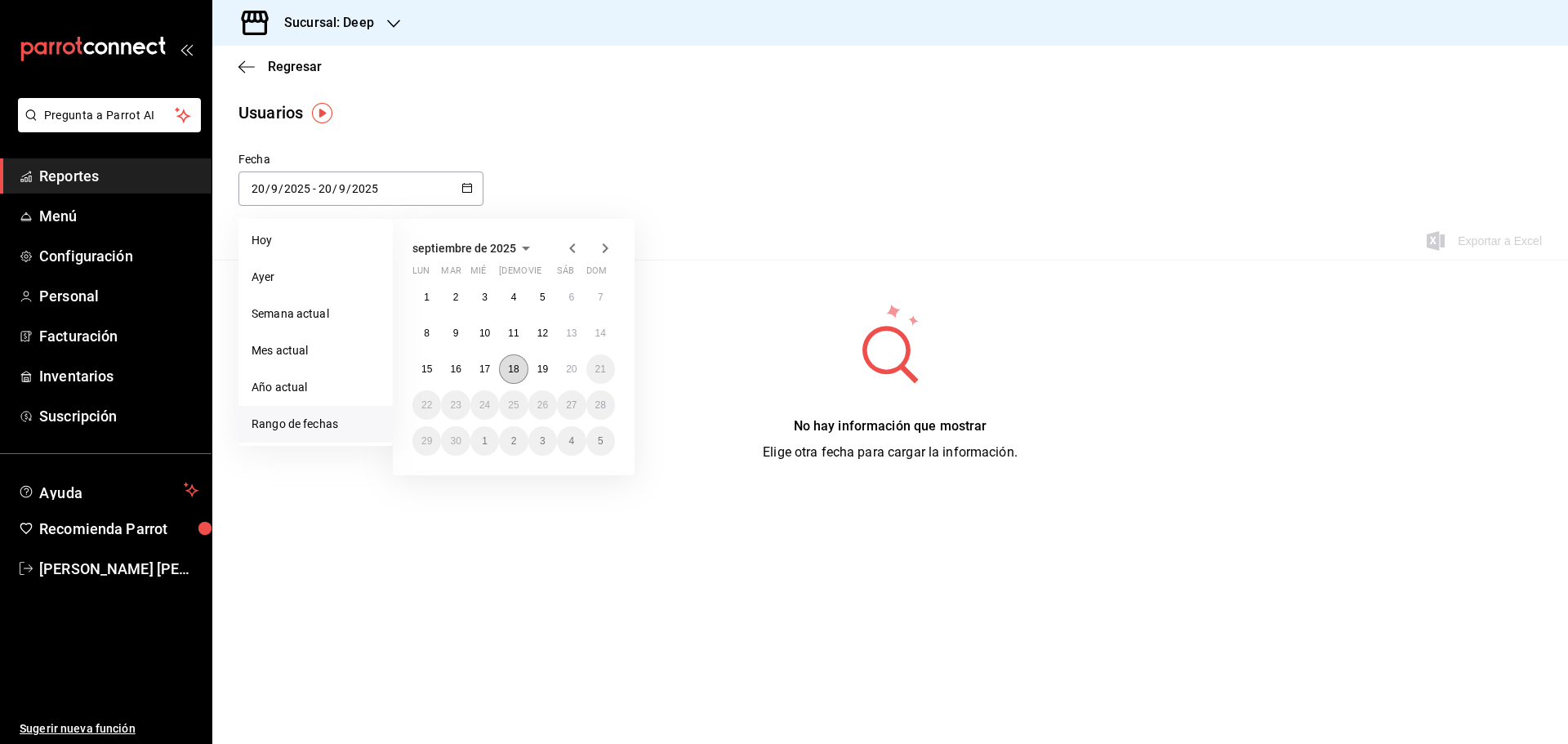
type input "18"
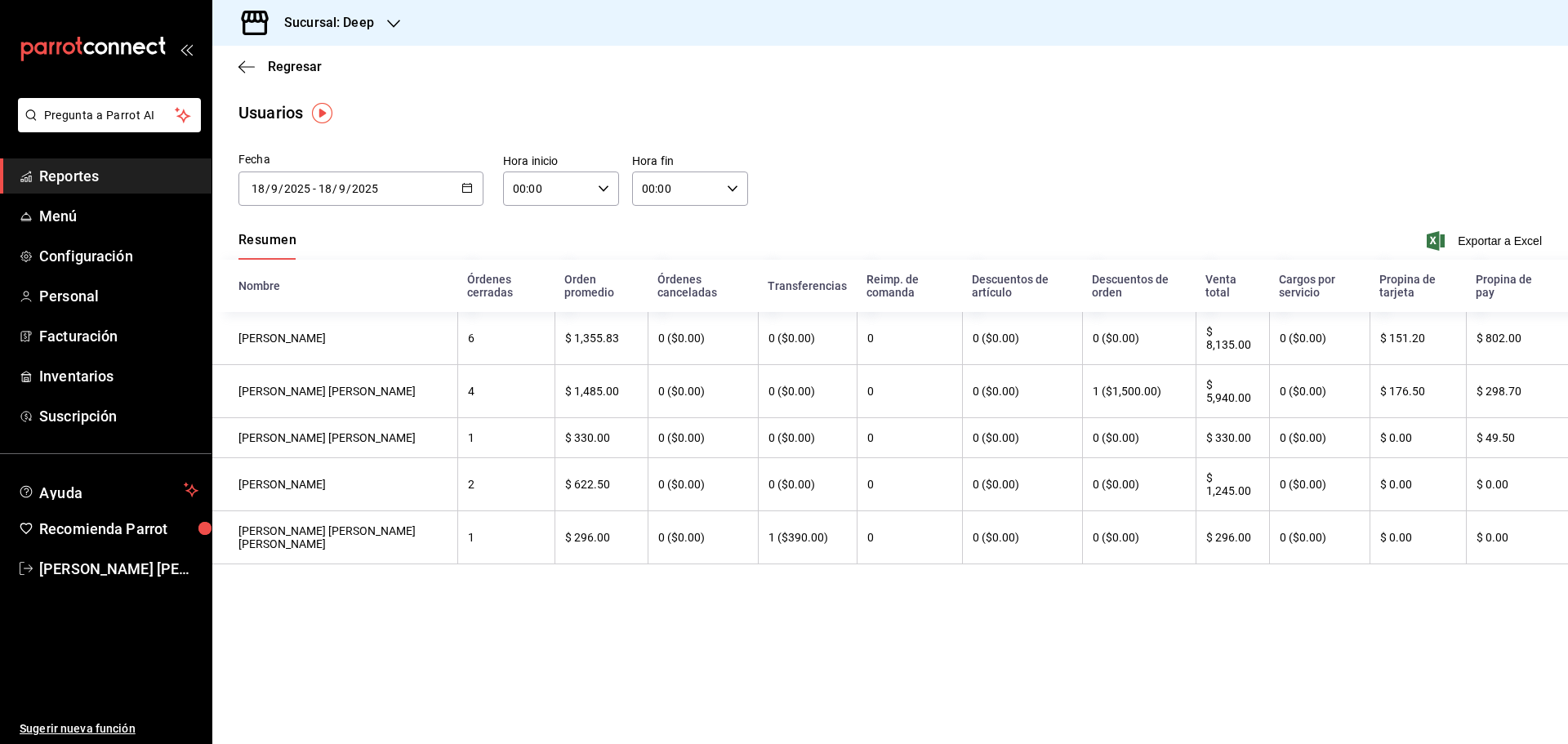
click at [124, 185] on span "Reportes" at bounding box center [118, 176] width 159 height 22
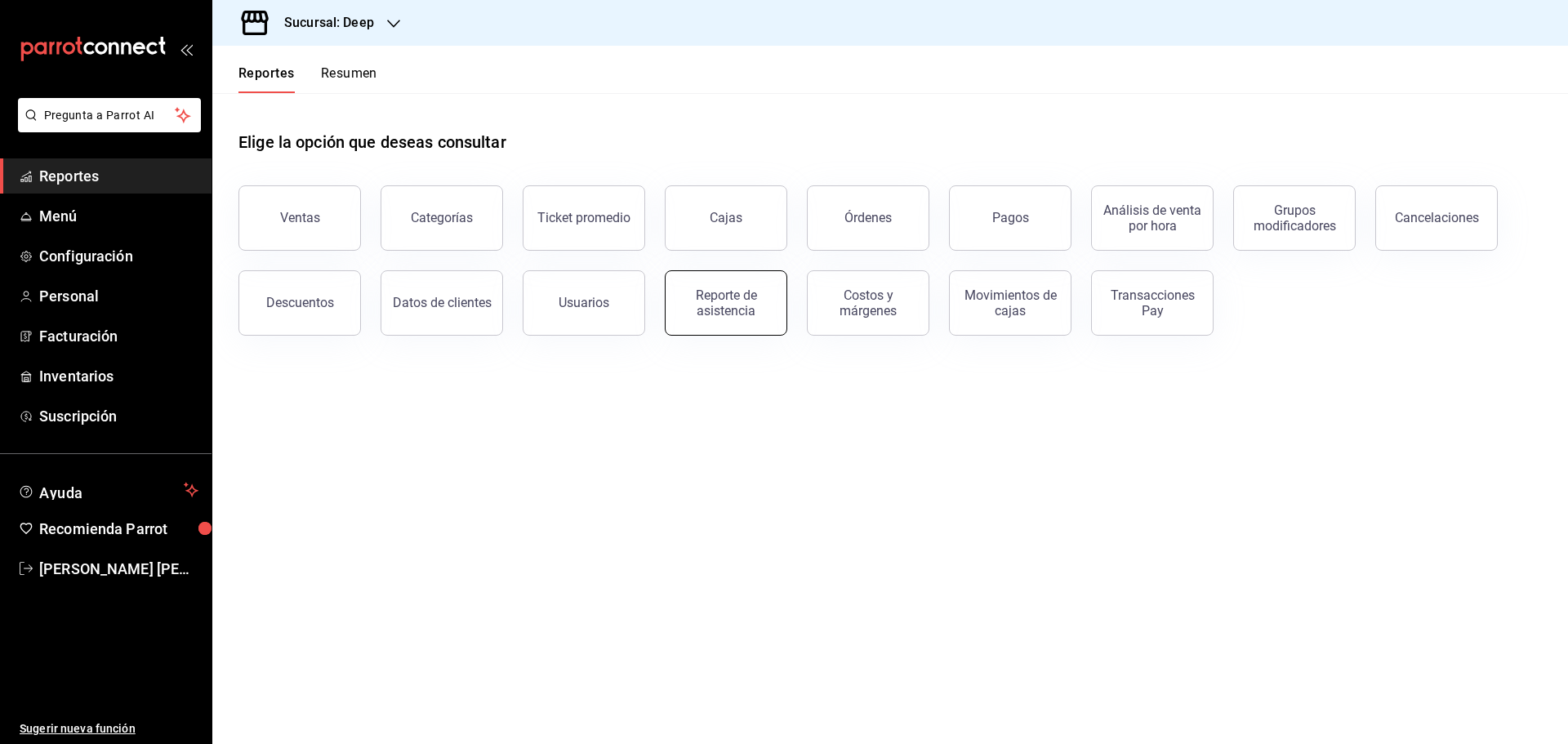
click at [743, 299] on div "Reporte de asistencia" at bounding box center [726, 303] width 102 height 31
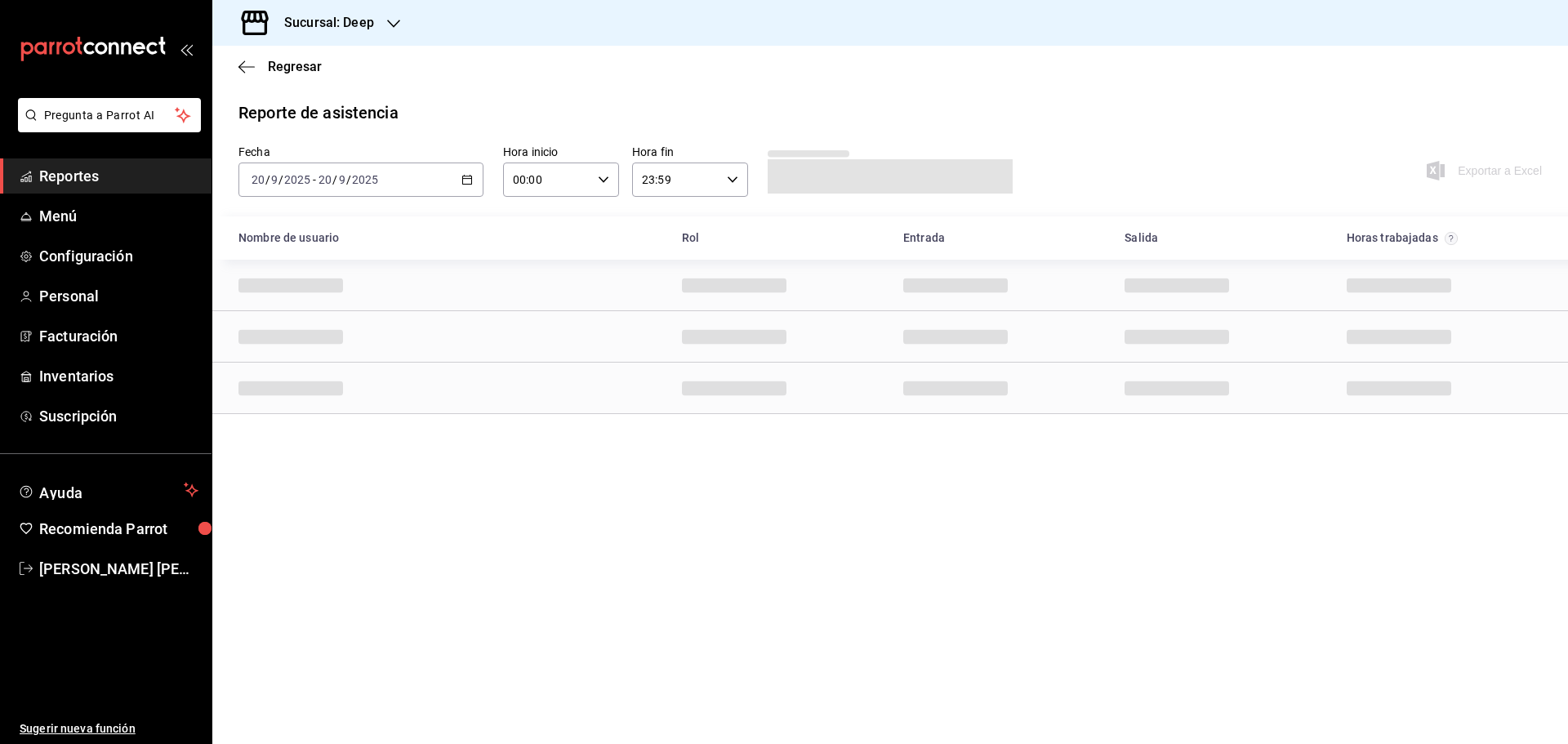
drag, startPoint x: 446, startPoint y: 190, endPoint x: 463, endPoint y: 204, distance: 22.0
click at [454, 186] on div "[DATE] [DATE] - [DATE] [DATE]" at bounding box center [360, 179] width 245 height 35
click at [346, 412] on span "Rango de fechas" at bounding box center [316, 413] width 127 height 17
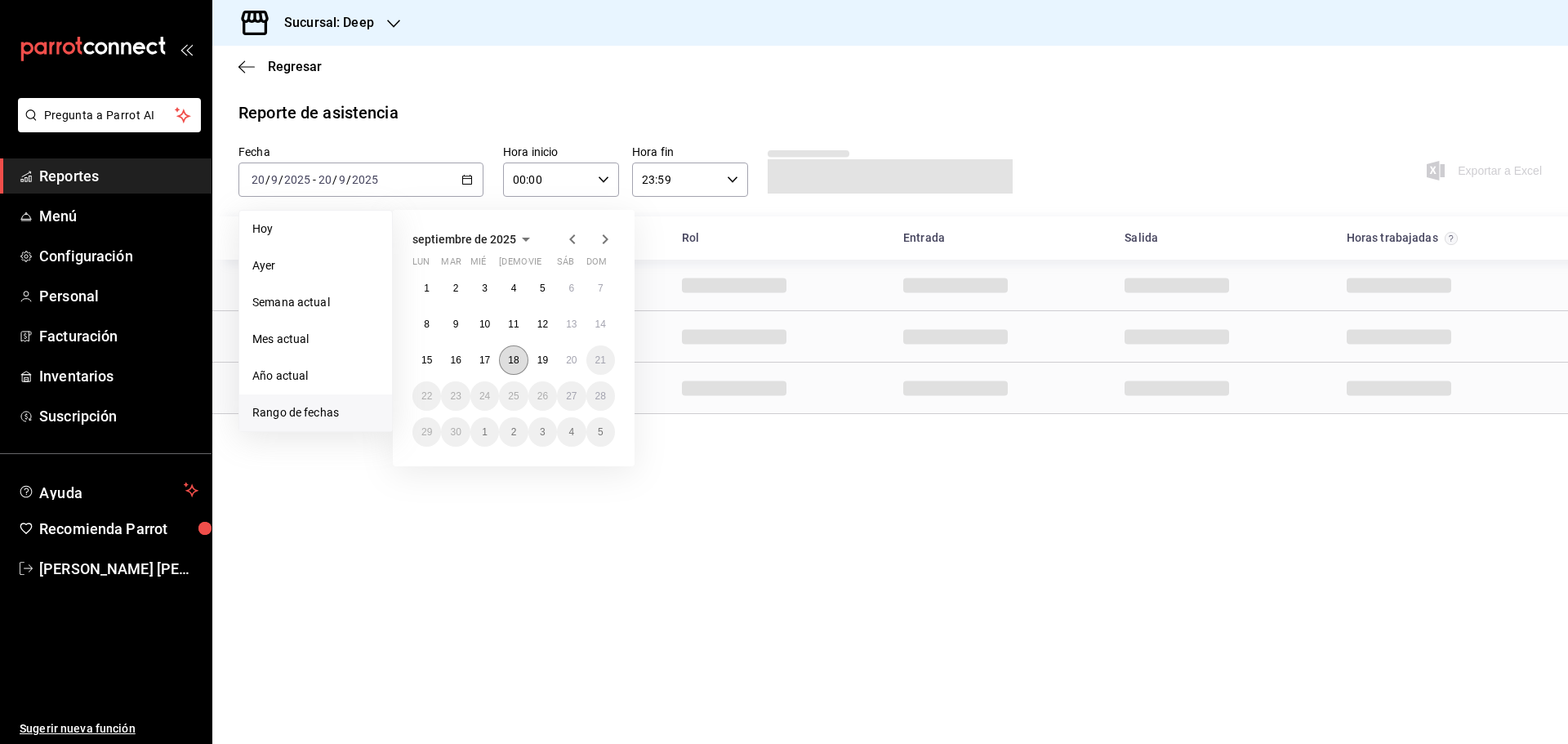
click at [509, 354] on button "18" at bounding box center [514, 360] width 29 height 30
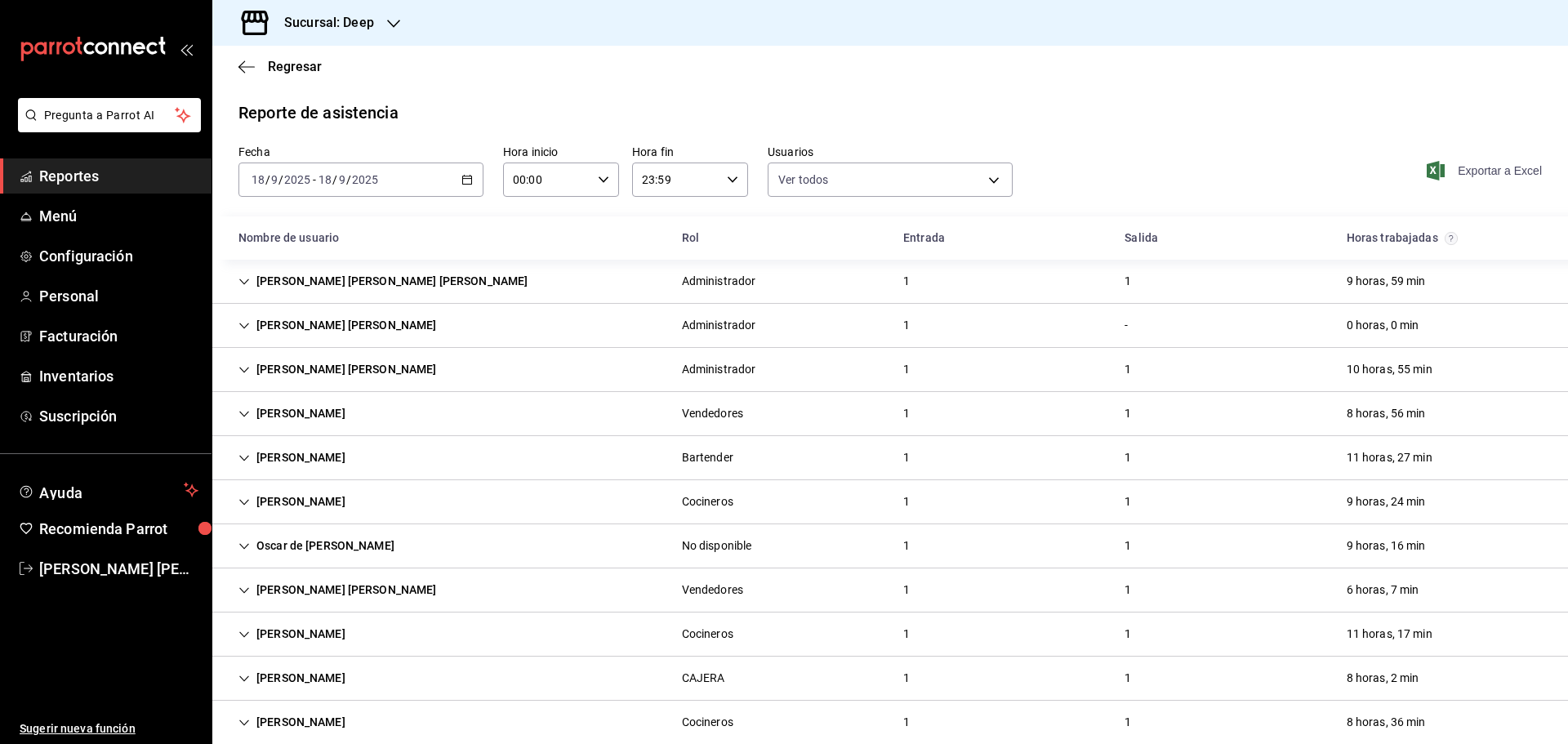
click at [1467, 168] on span "Exportar a Excel" at bounding box center [1486, 170] width 112 height 19
click at [462, 182] on \(Stroke\) "button" at bounding box center [467, 179] width 10 height 9
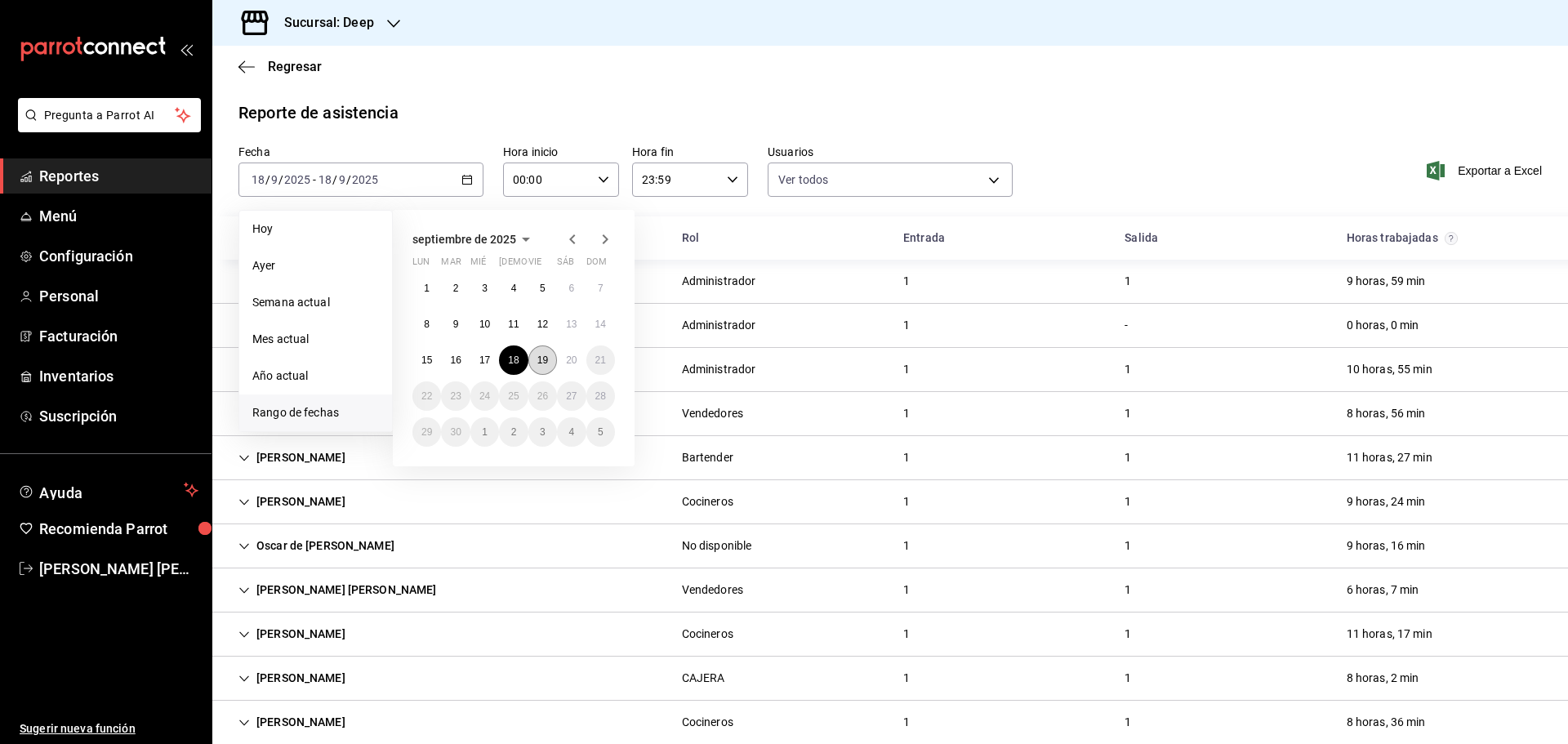
click at [547, 354] on button "19" at bounding box center [542, 360] width 29 height 30
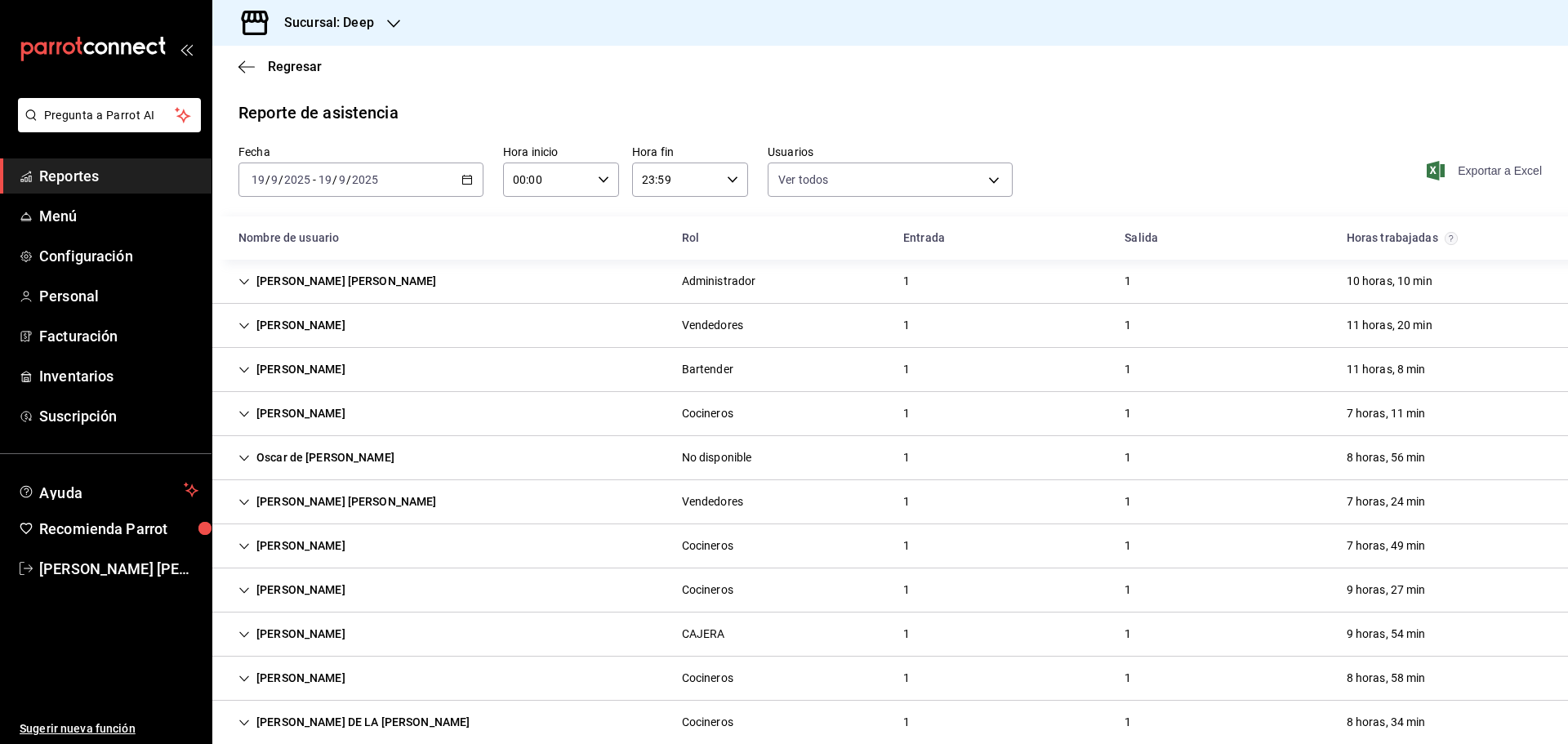
click at [1466, 173] on span "Exportar a Excel" at bounding box center [1486, 170] width 112 height 19
